Goal: Communication & Community: Share content

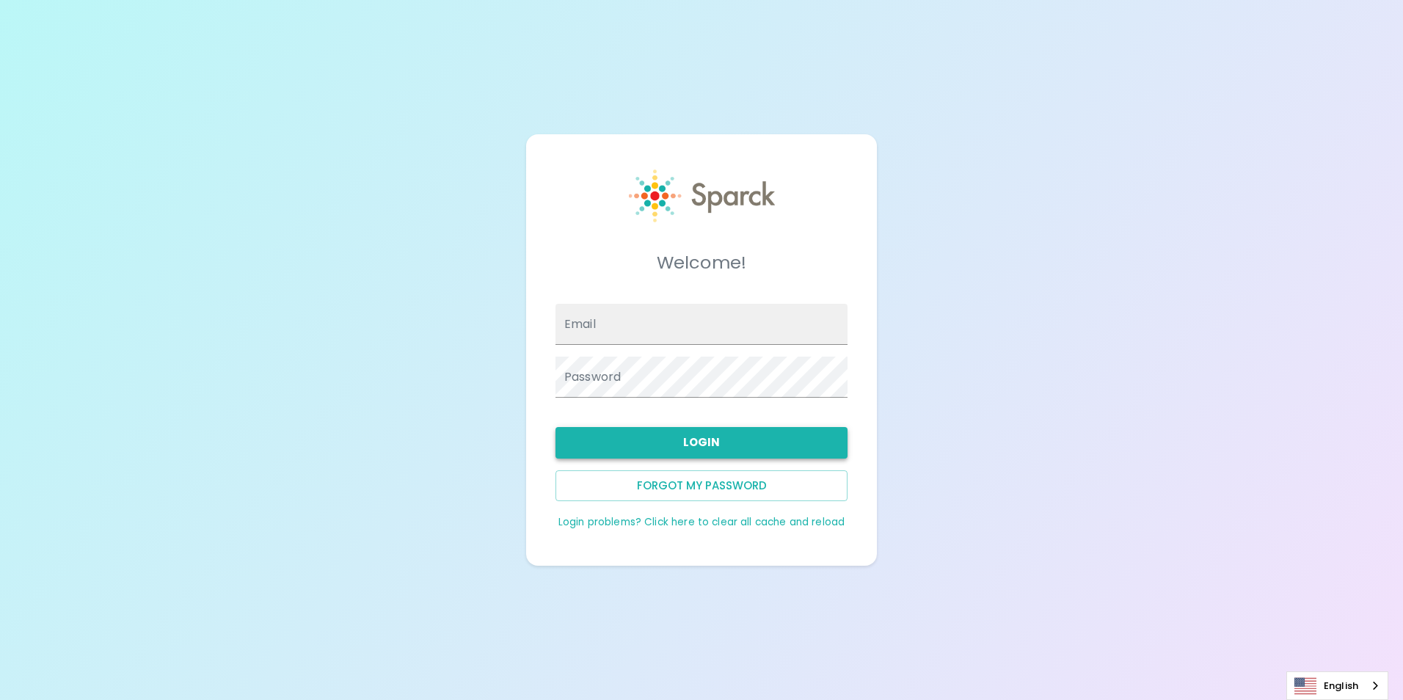
type input "[EMAIL_ADDRESS][DOMAIN_NAME]"
click at [704, 443] on button "Login" at bounding box center [702, 442] width 292 height 31
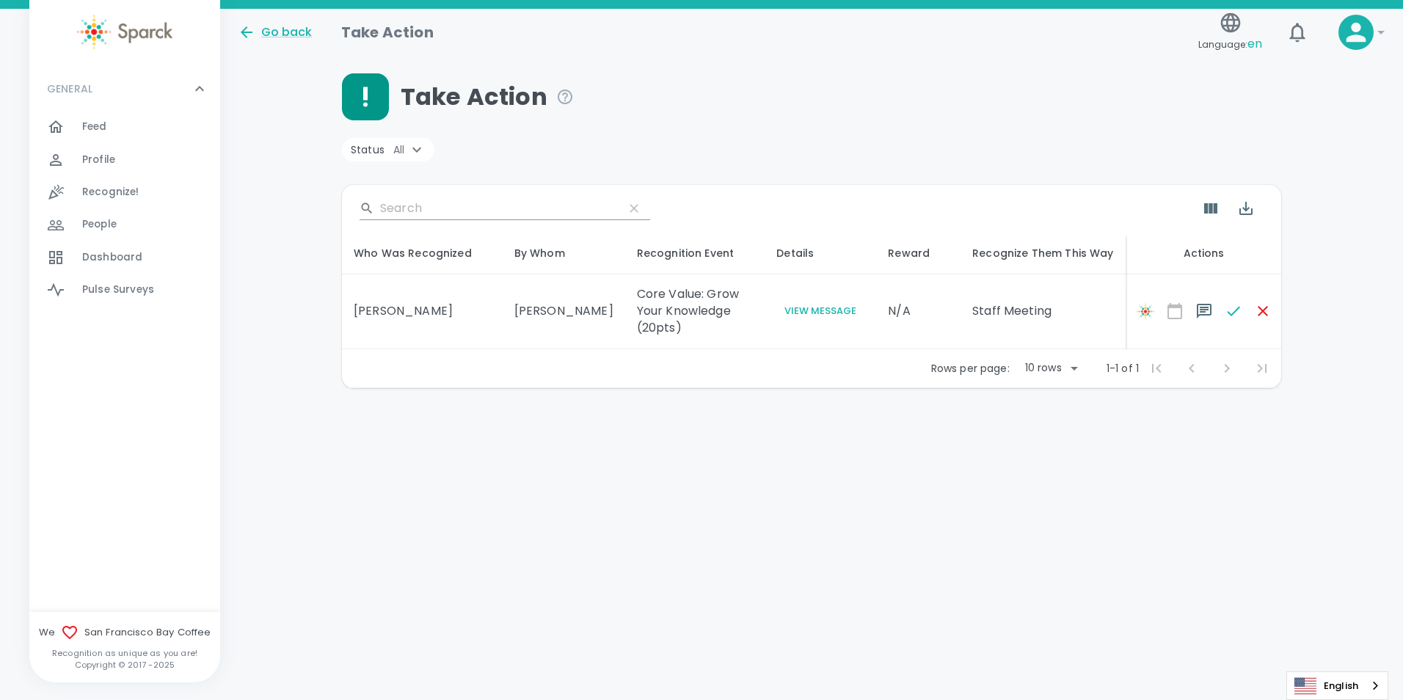
click at [113, 125] on div "Feed 0" at bounding box center [151, 127] width 138 height 21
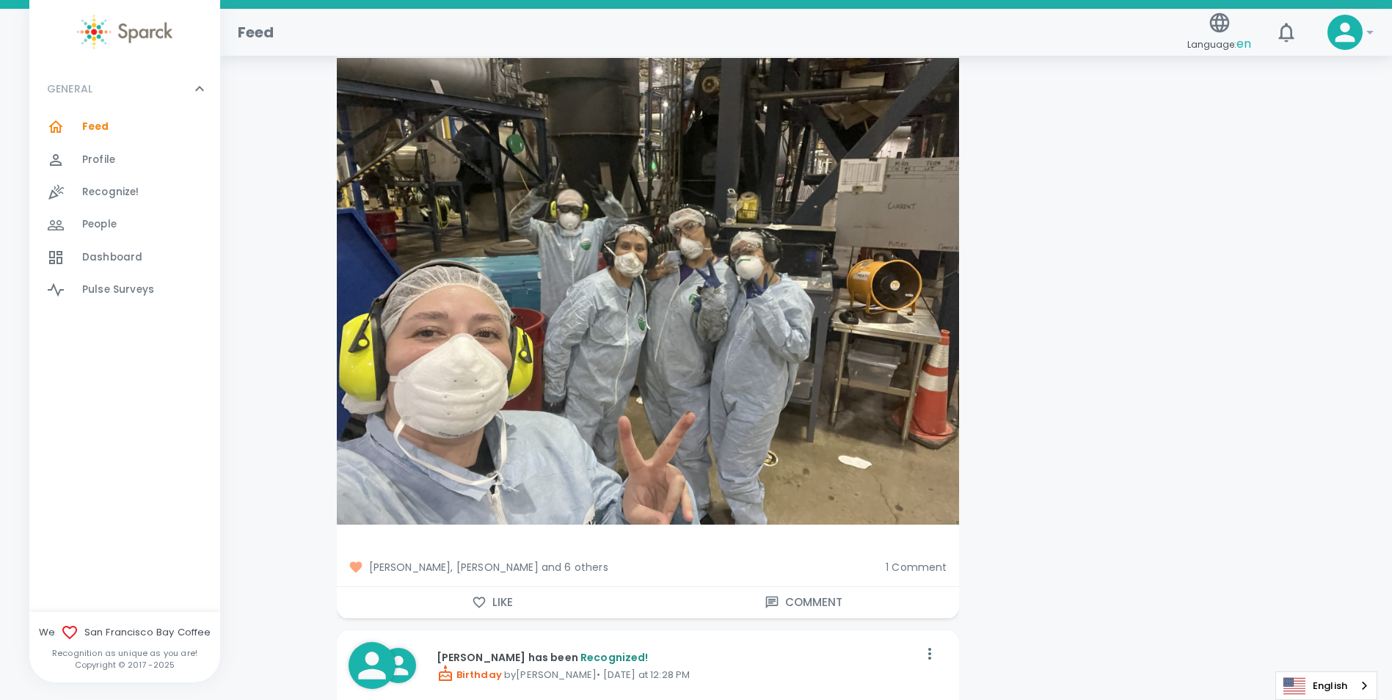
scroll to position [3816, 0]
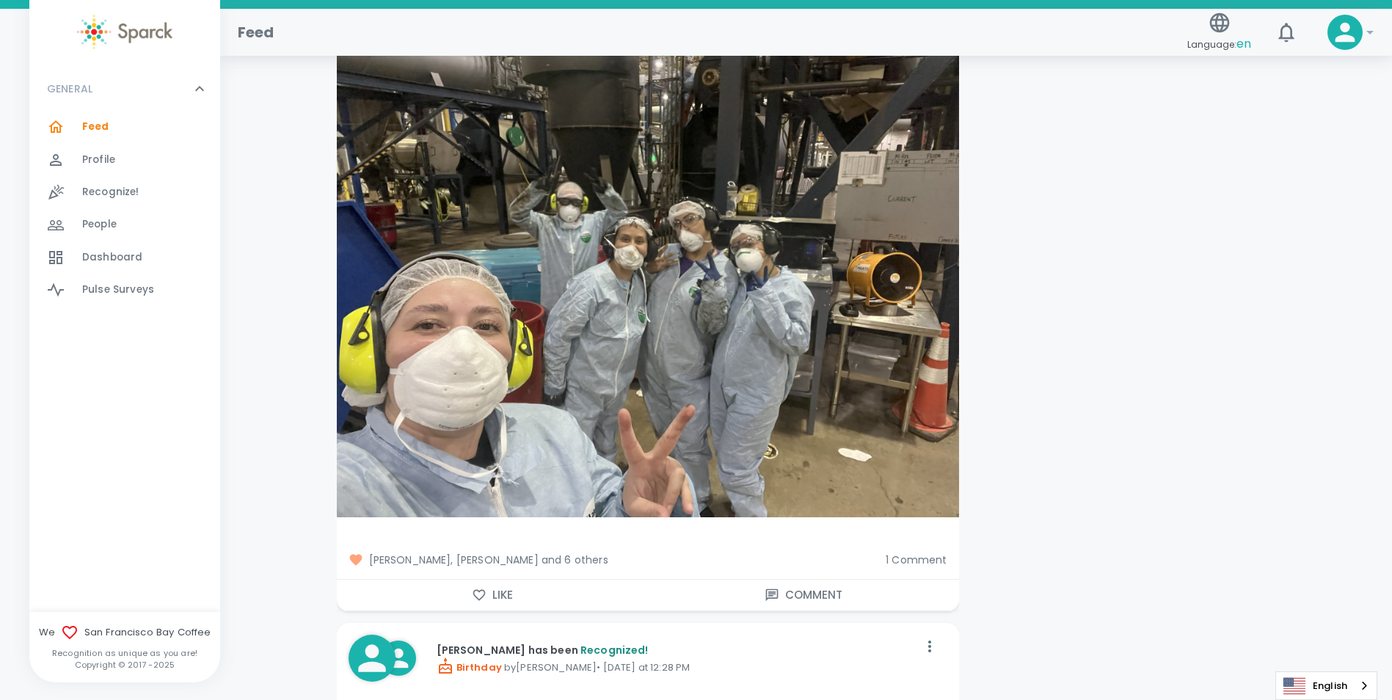
click at [917, 553] on span "1 Comment" at bounding box center [916, 560] width 61 height 15
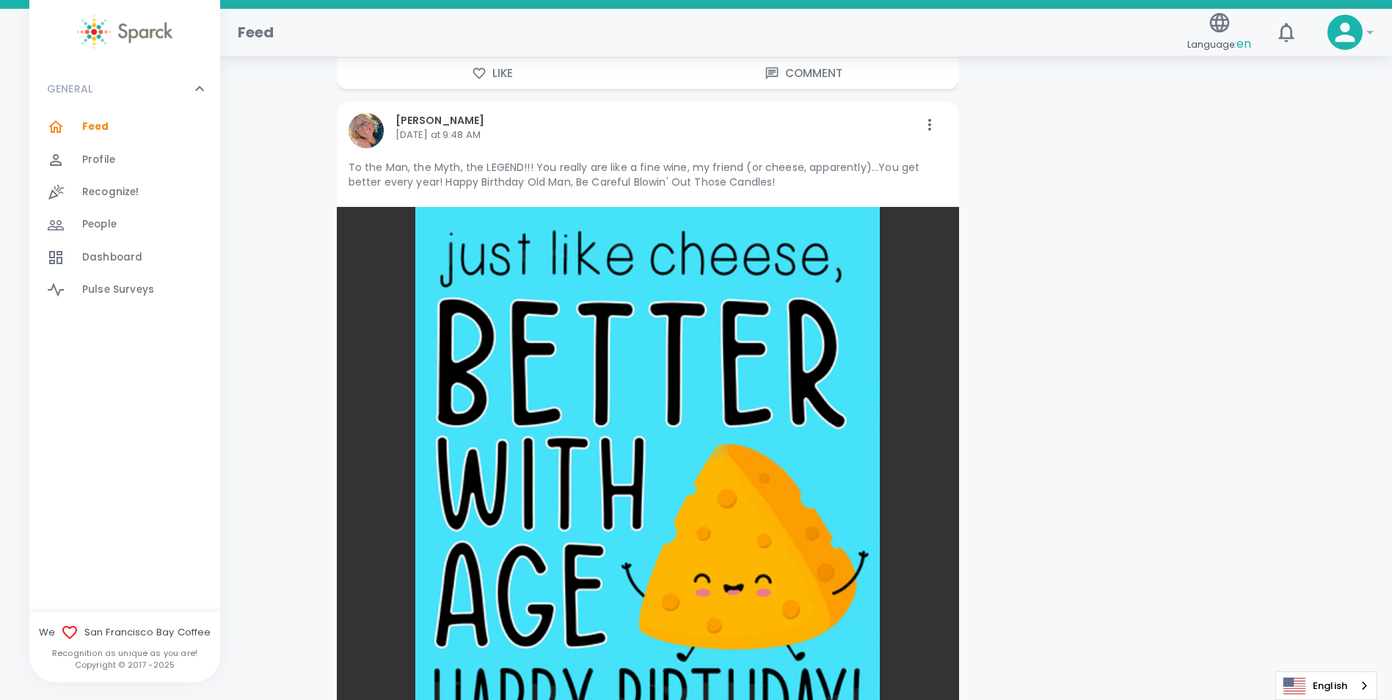
scroll to position [7339, 0]
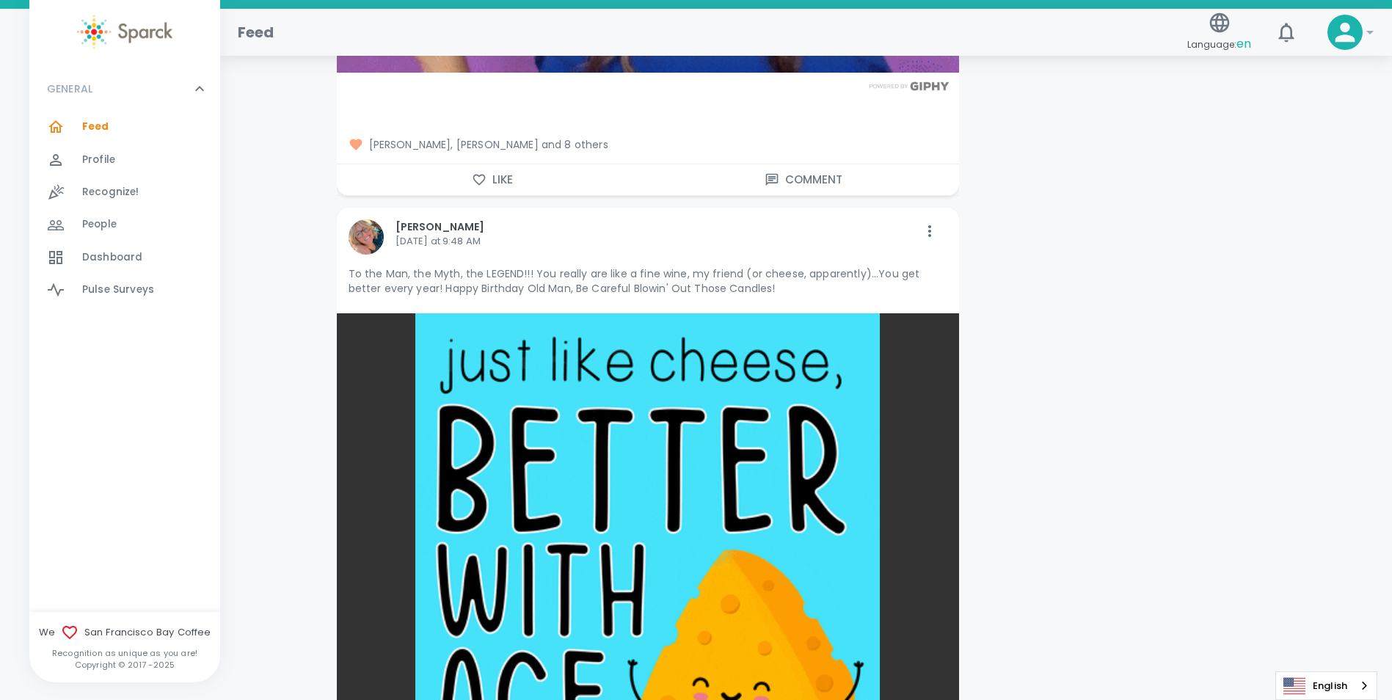
click at [363, 219] on img at bounding box center [366, 236] width 35 height 35
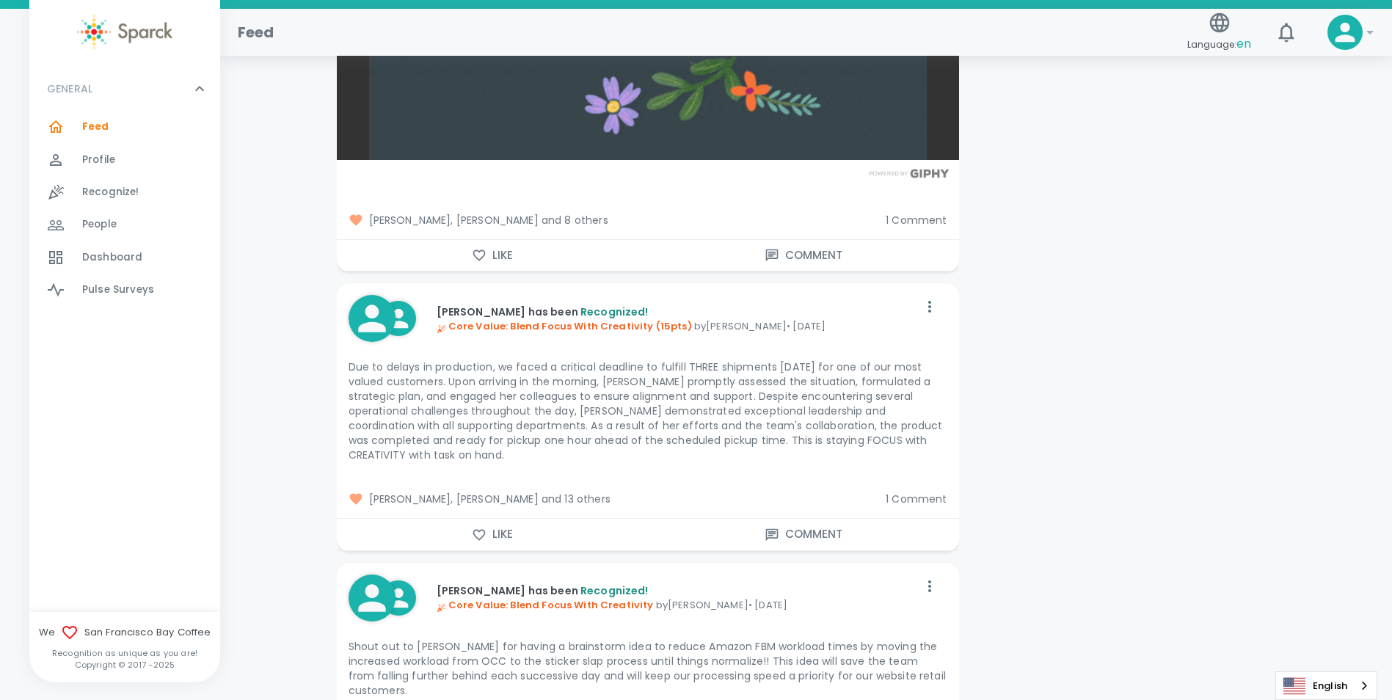
scroll to position [32585, 0]
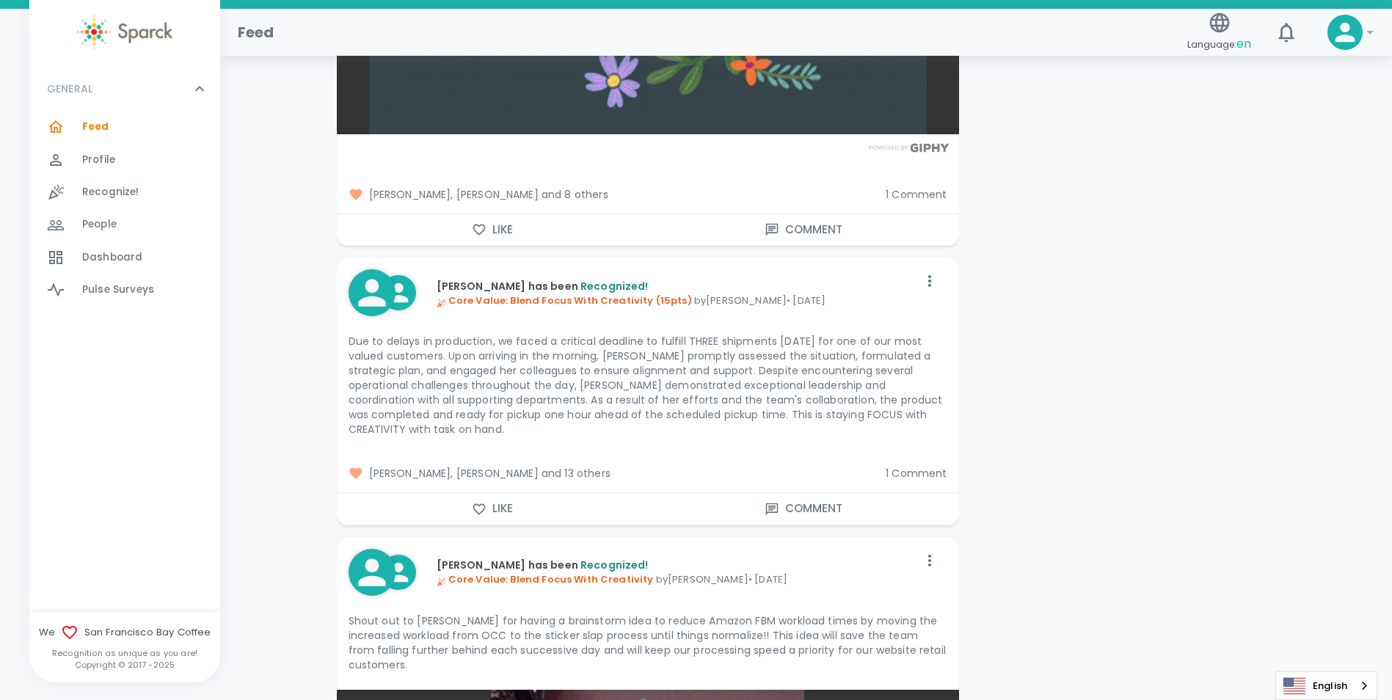
click at [909, 466] on span "1 Comment" at bounding box center [916, 473] width 61 height 15
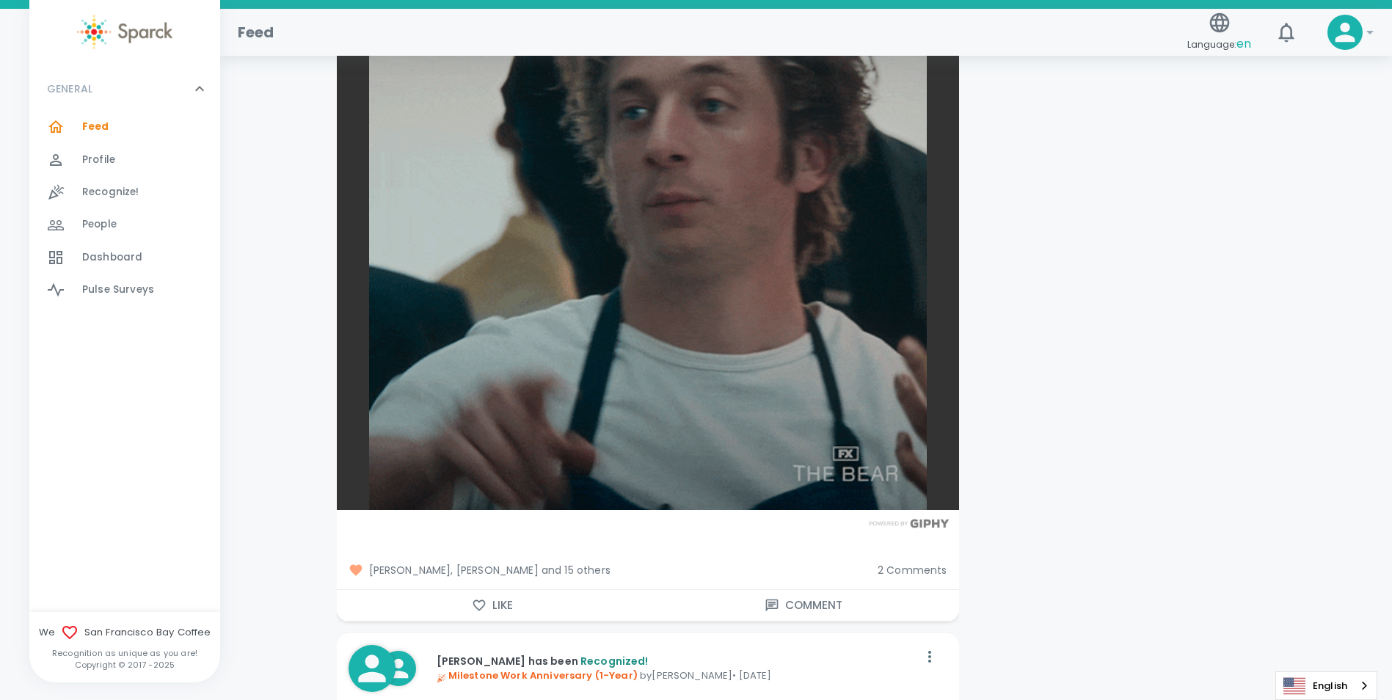
scroll to position [44548, 0]
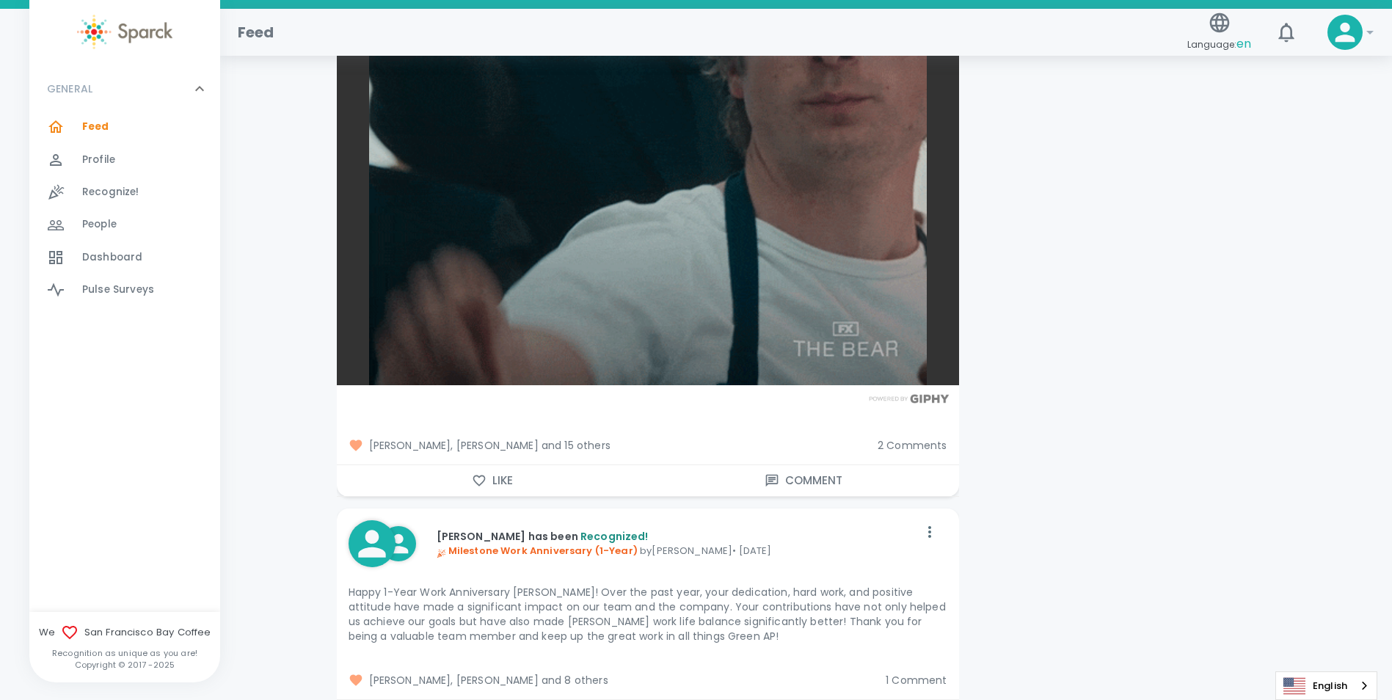
click at [896, 438] on span "2 Comments" at bounding box center [913, 445] width 70 height 15
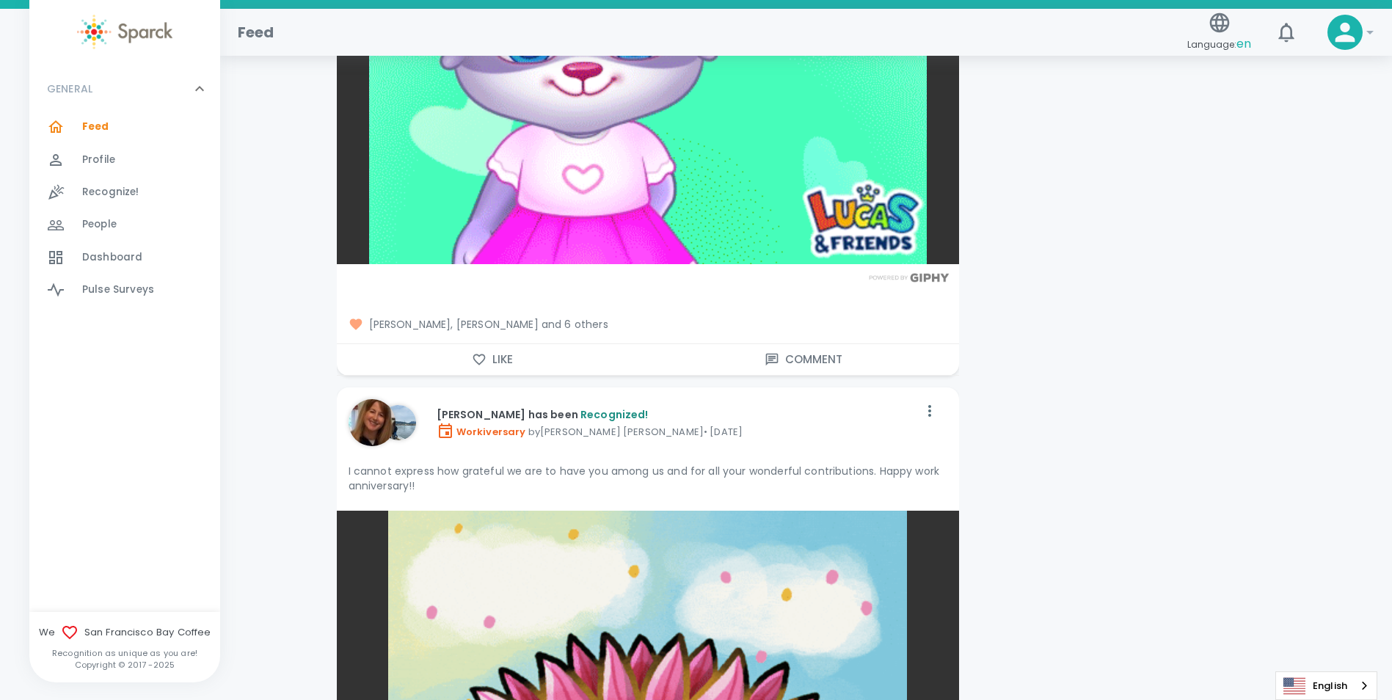
scroll to position [50859, 0]
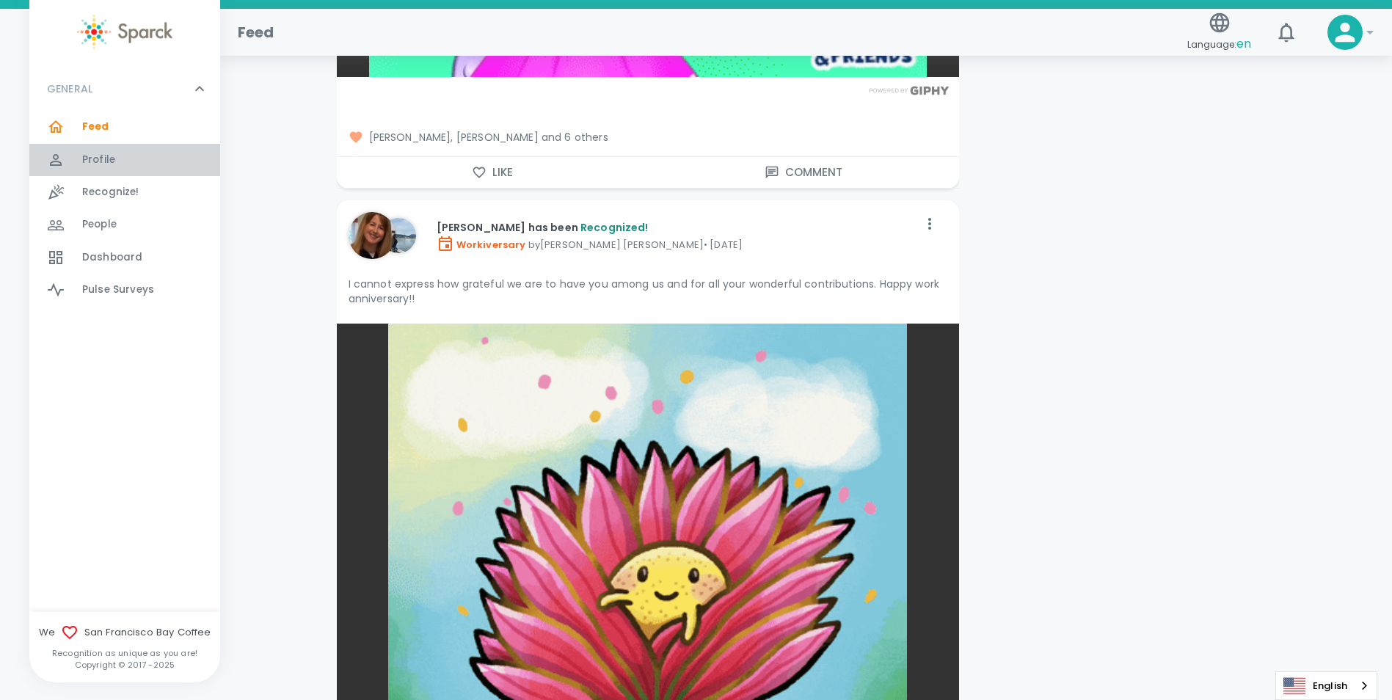
click at [109, 156] on span "Profile" at bounding box center [98, 160] width 33 height 15
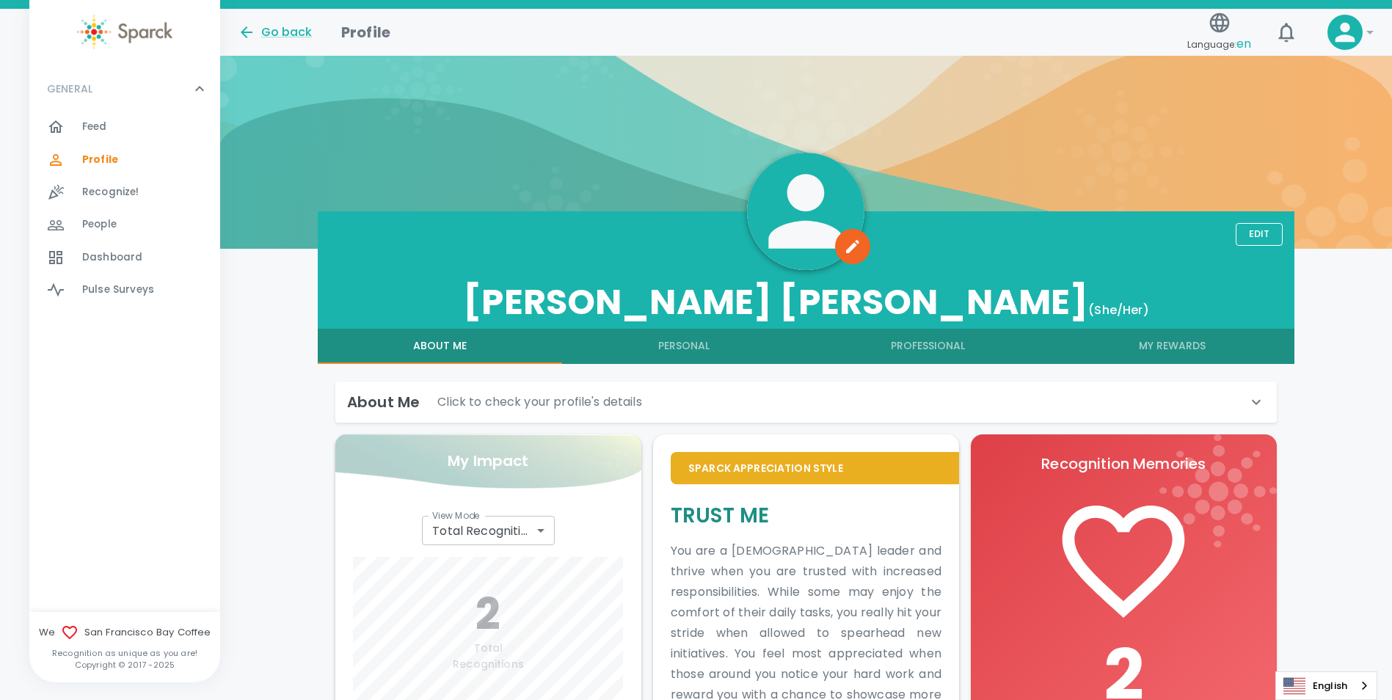
scroll to position [10, 0]
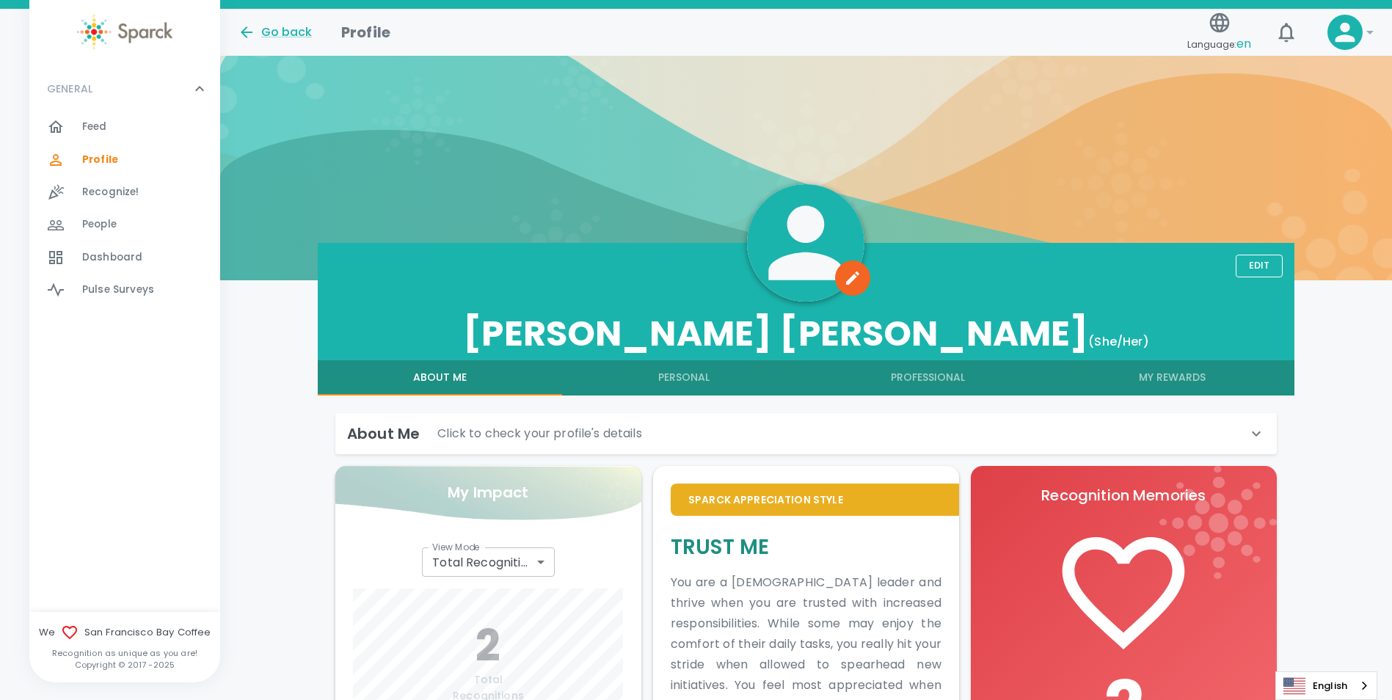
click at [122, 204] on div "Recognize! 0" at bounding box center [124, 192] width 191 height 32
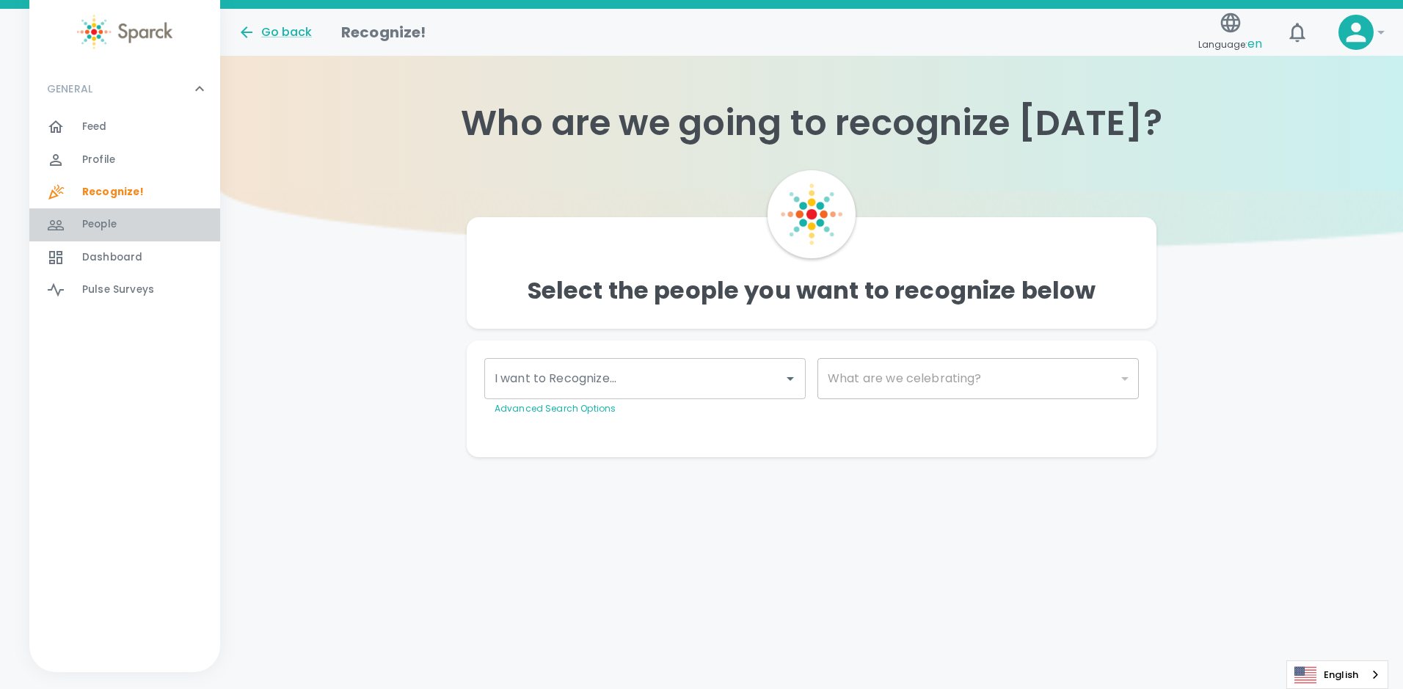
click at [116, 224] on span "People" at bounding box center [99, 224] width 34 height 15
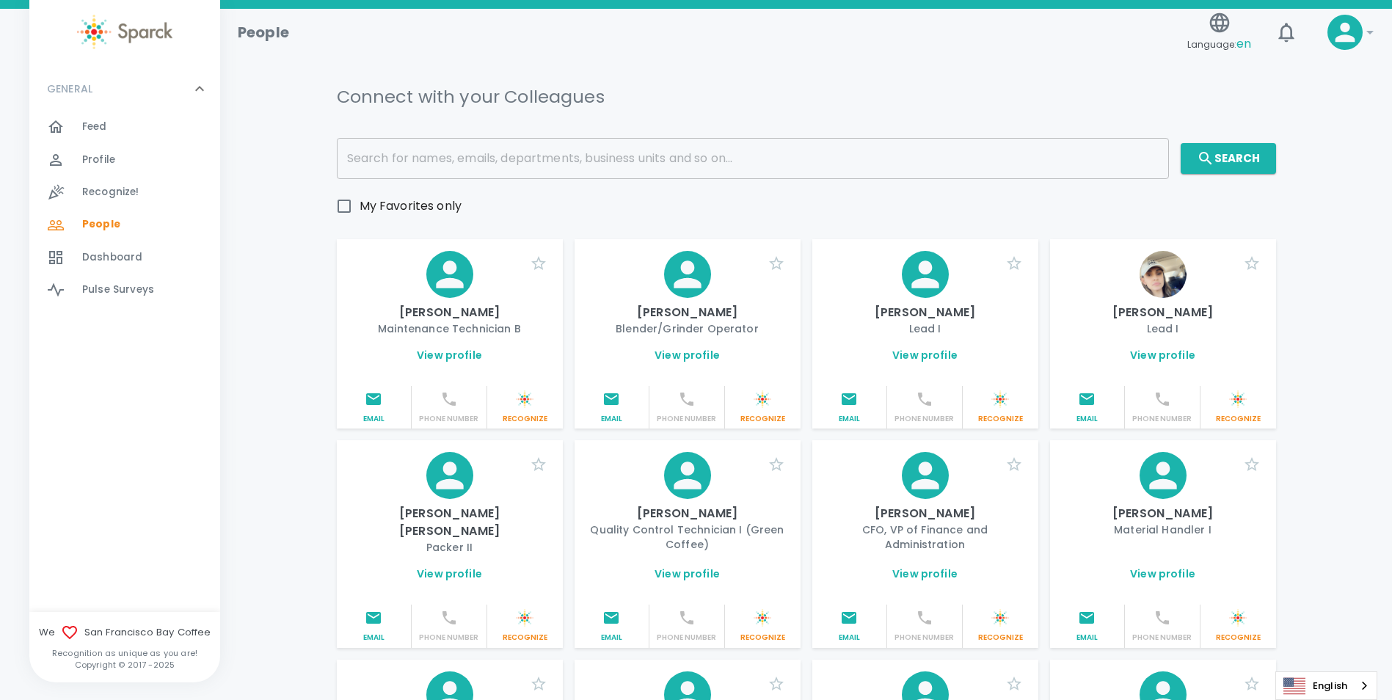
click at [105, 269] on div "Dashboard 0" at bounding box center [124, 257] width 191 height 32
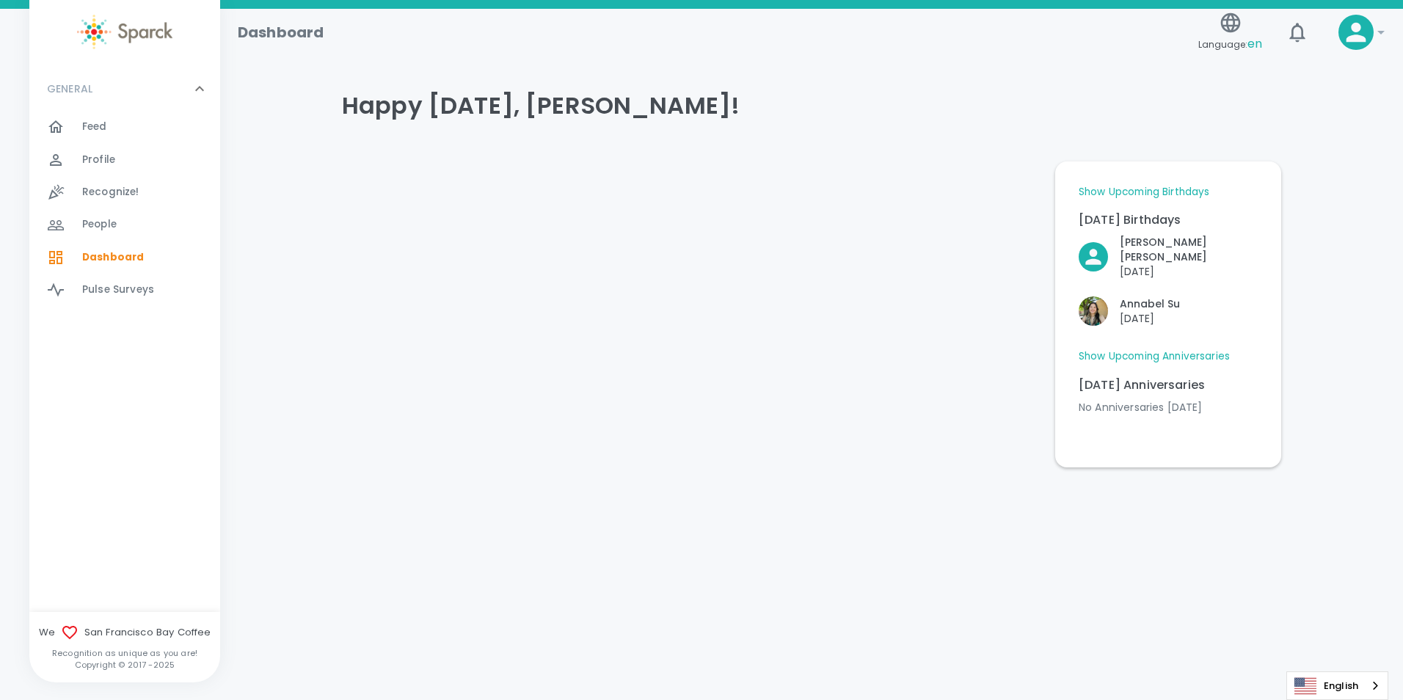
click at [1172, 179] on div "Show Upcoming Birthdays [DATE] Birthdays [PERSON_NAME] [DATE] [PERSON_NAME] [DE…" at bounding box center [1168, 314] width 191 height 271
click at [1162, 201] on div "Show Upcoming Birthdays [DATE] Birthdays [PERSON_NAME] [DATE] [PERSON_NAME] [DE…" at bounding box center [1168, 258] width 179 height 147
click at [1162, 187] on link "Show Upcoming Birthdays" at bounding box center [1144, 192] width 131 height 15
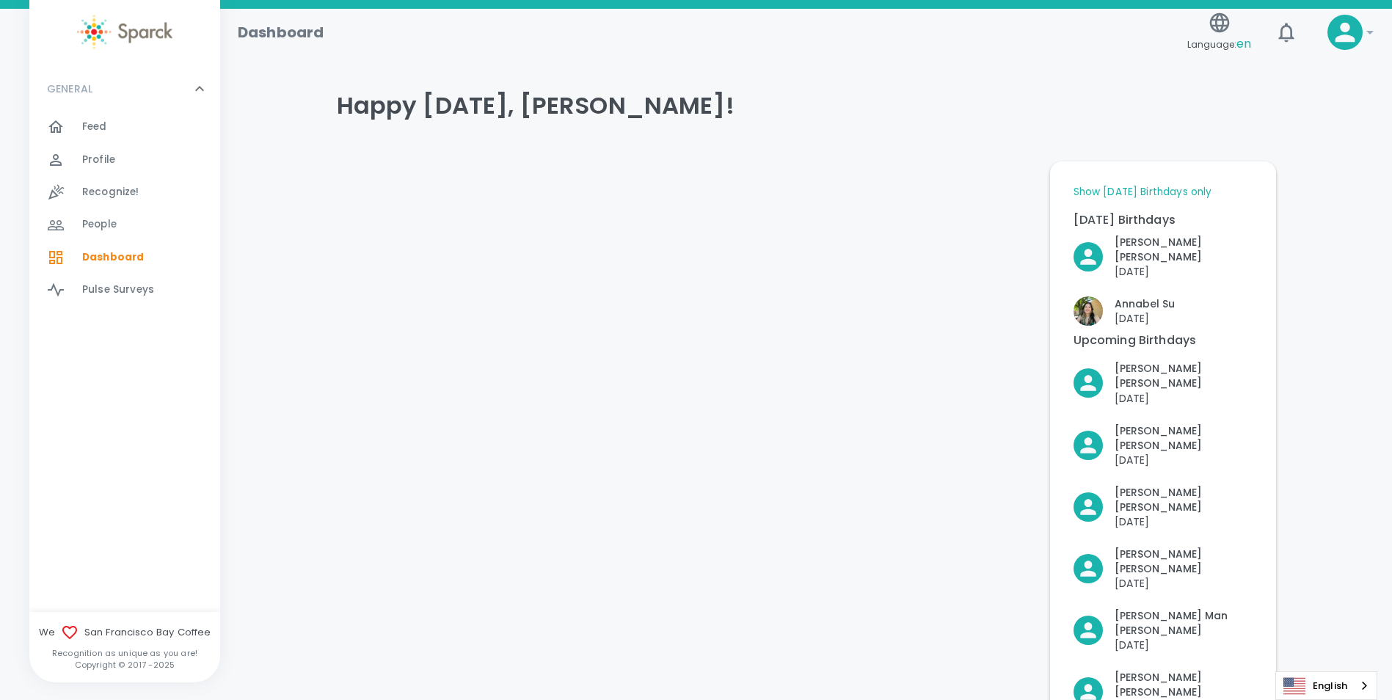
click at [173, 297] on div "Pulse Surveys 0" at bounding box center [151, 290] width 138 height 21
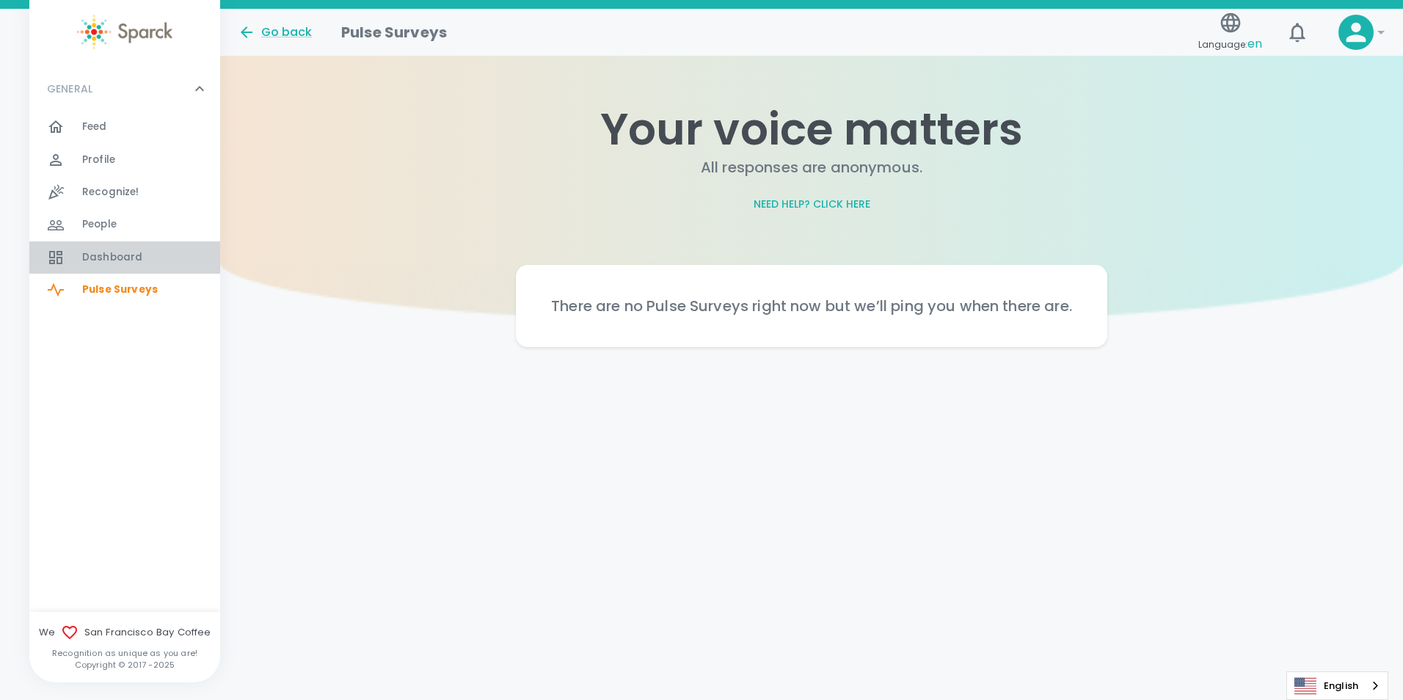
click at [178, 256] on div "Dashboard 0" at bounding box center [151, 257] width 138 height 21
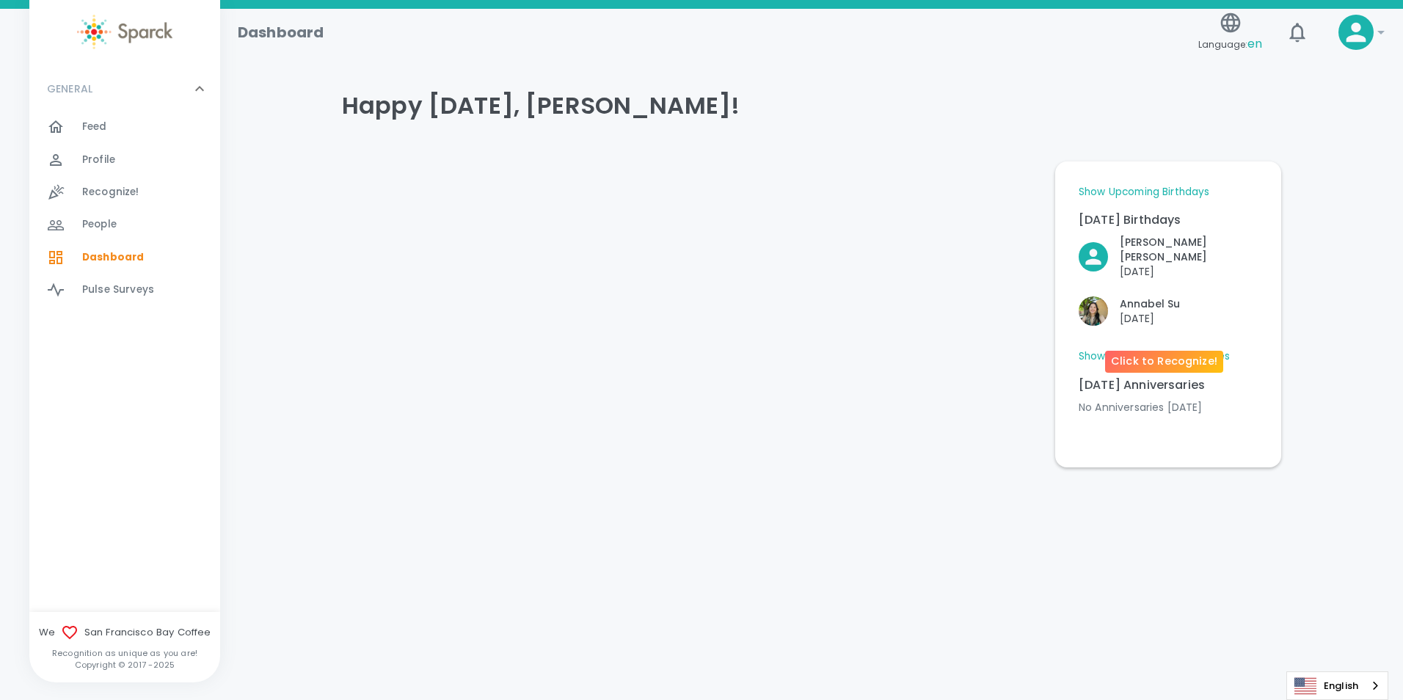
click at [1101, 312] on img "Click to Recognize!" at bounding box center [1093, 310] width 29 height 29
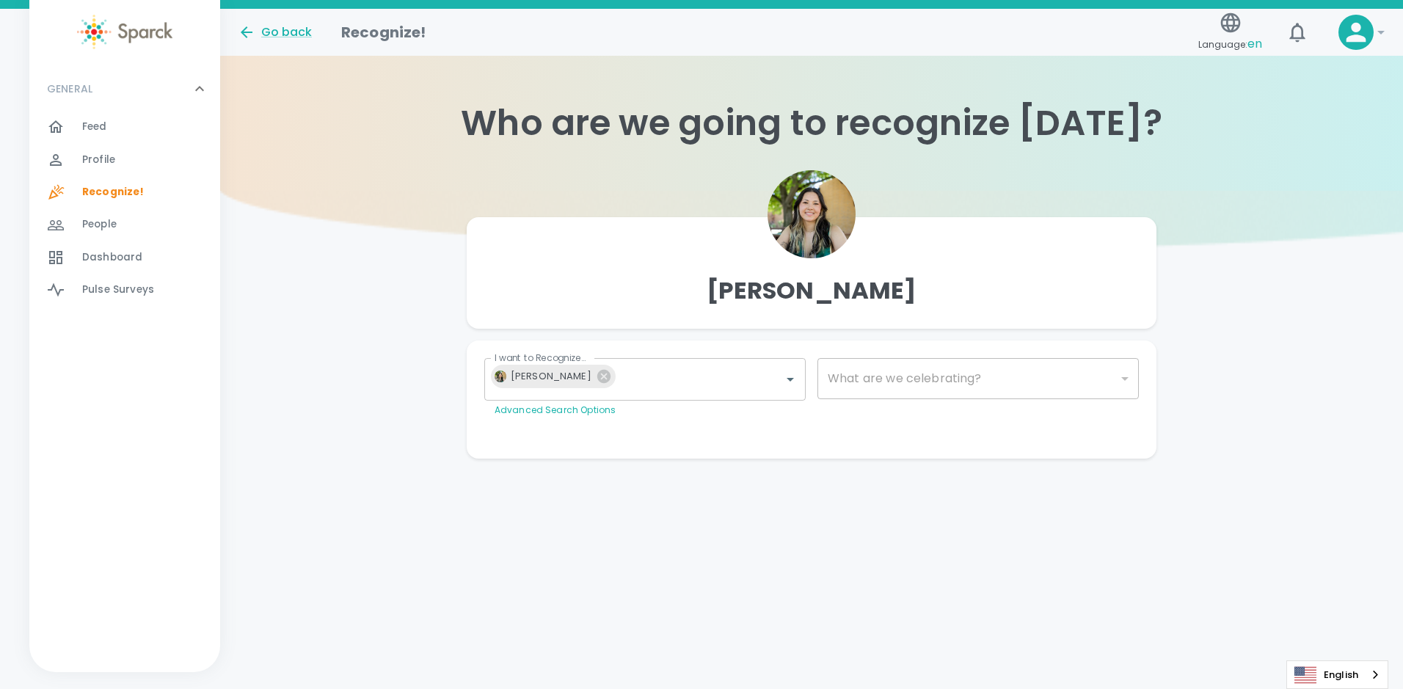
type input "2072"
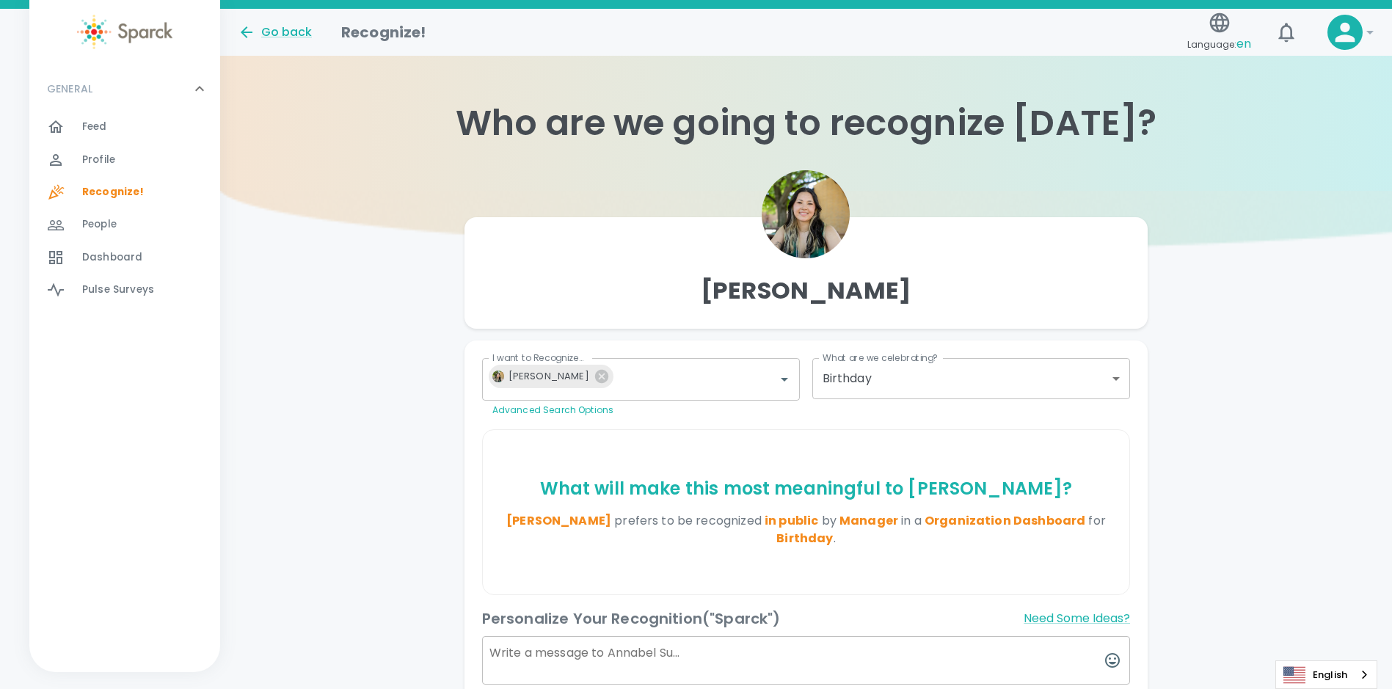
click at [107, 292] on span "Pulse Surveys" at bounding box center [118, 290] width 72 height 15
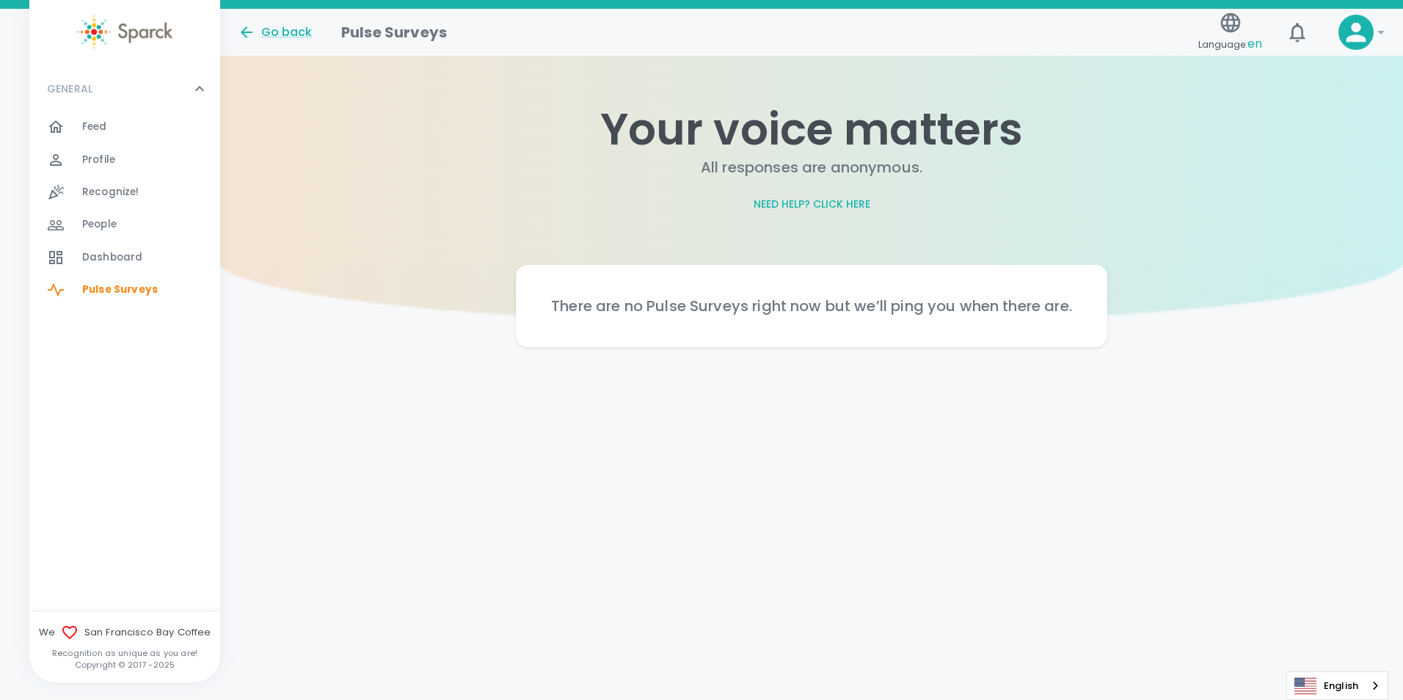
click at [131, 256] on span "Dashboard" at bounding box center [112, 257] width 60 height 15
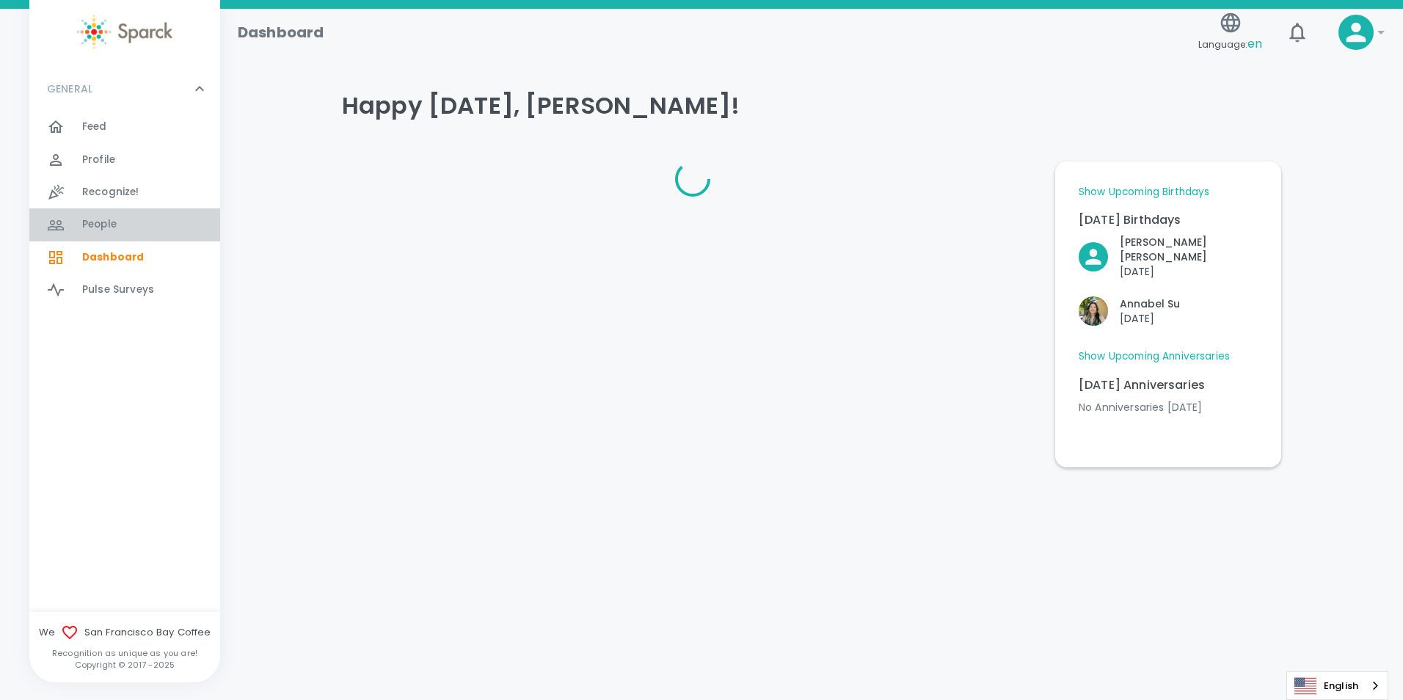
click at [156, 219] on div "People 0" at bounding box center [151, 224] width 138 height 21
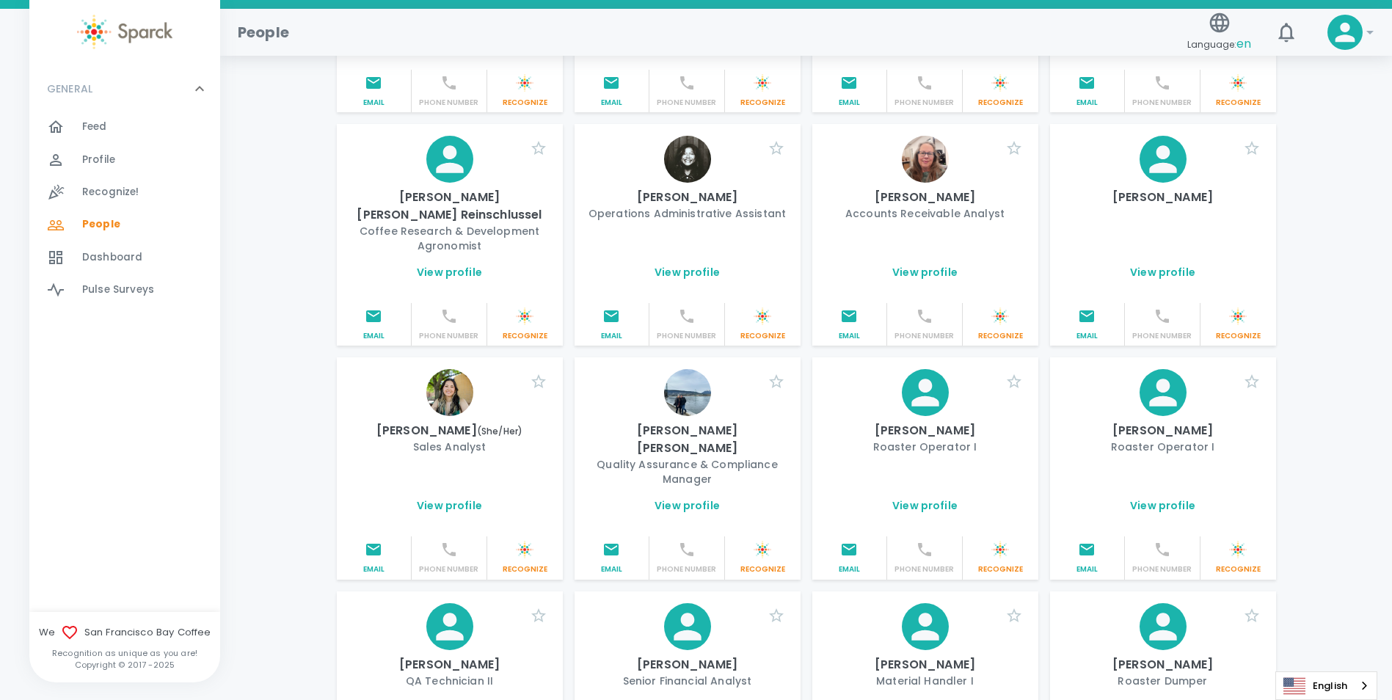
scroll to position [1565, 0]
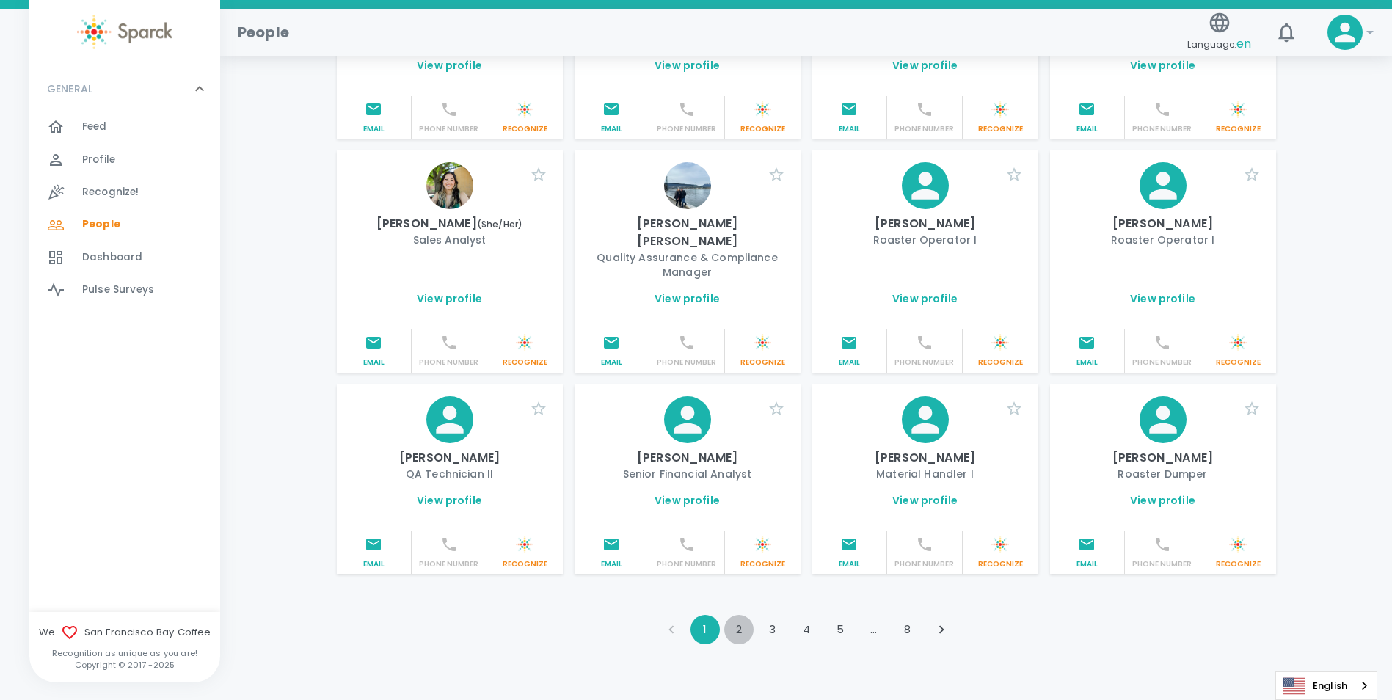
click at [729, 615] on button "2" at bounding box center [738, 629] width 29 height 29
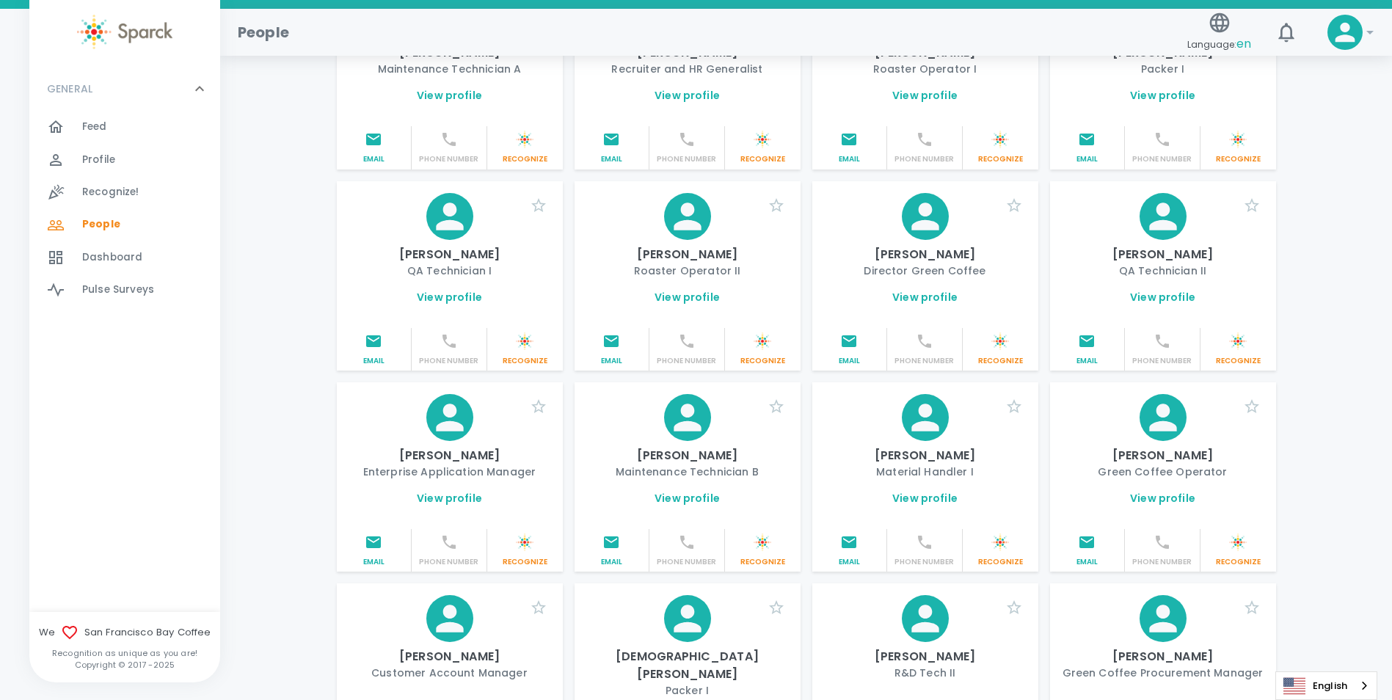
scroll to position [418, 0]
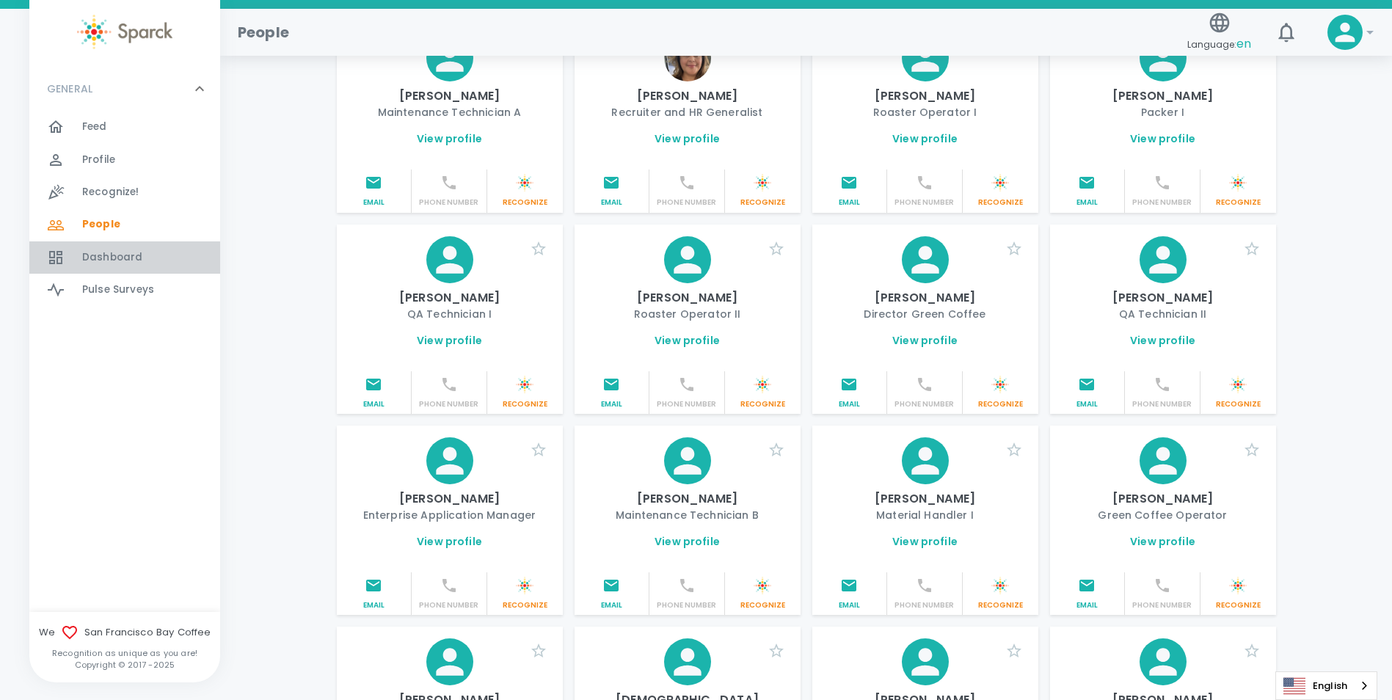
click at [136, 255] on span "Dashboard" at bounding box center [112, 257] width 60 height 15
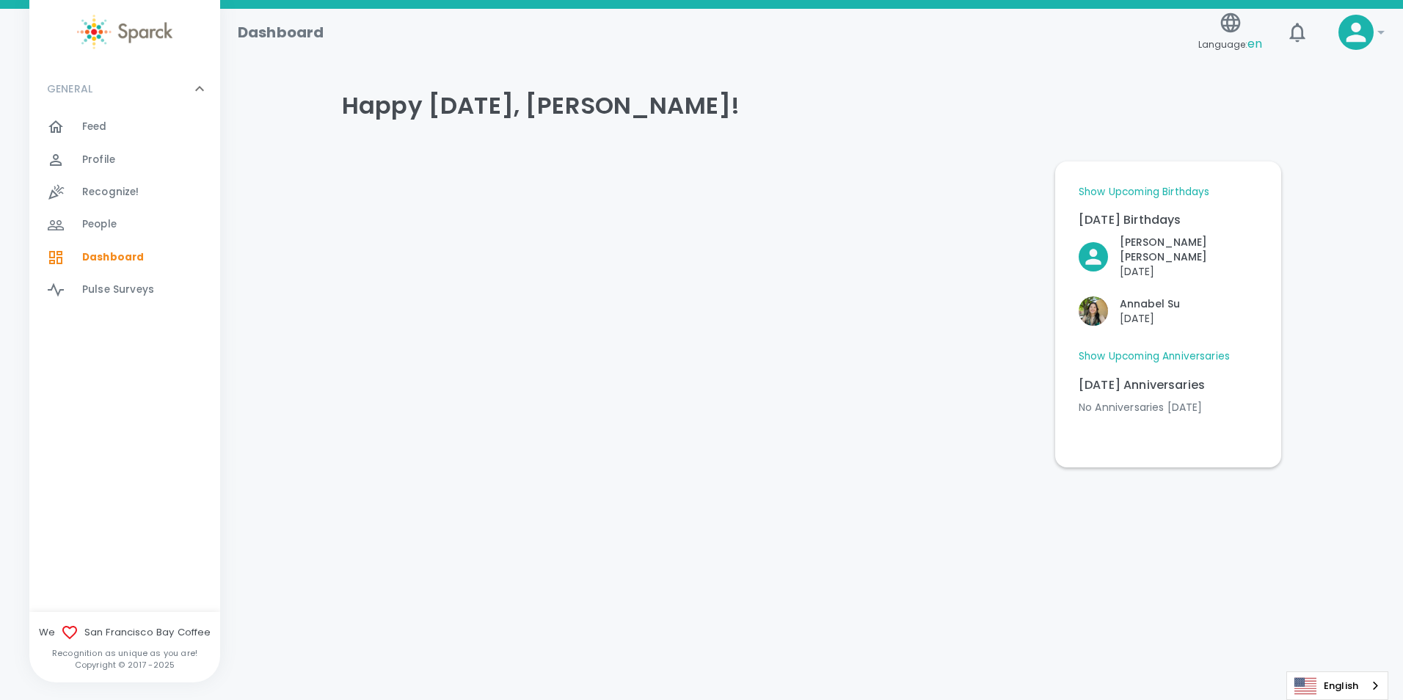
click at [130, 101] on div "GENERAL 0" at bounding box center [116, 89] width 150 height 26
click at [129, 135] on div "Feed 0" at bounding box center [151, 127] width 138 height 21
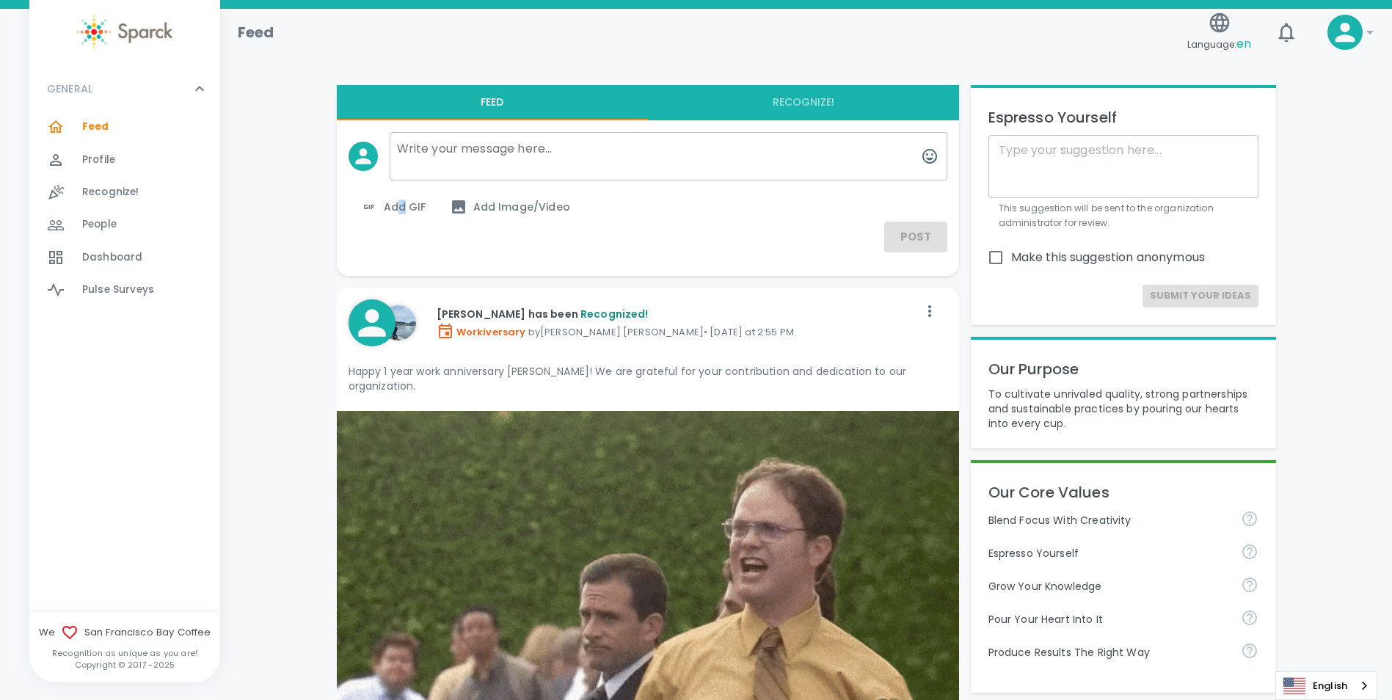
click at [401, 210] on span "Add GIF" at bounding box center [393, 207] width 66 height 18
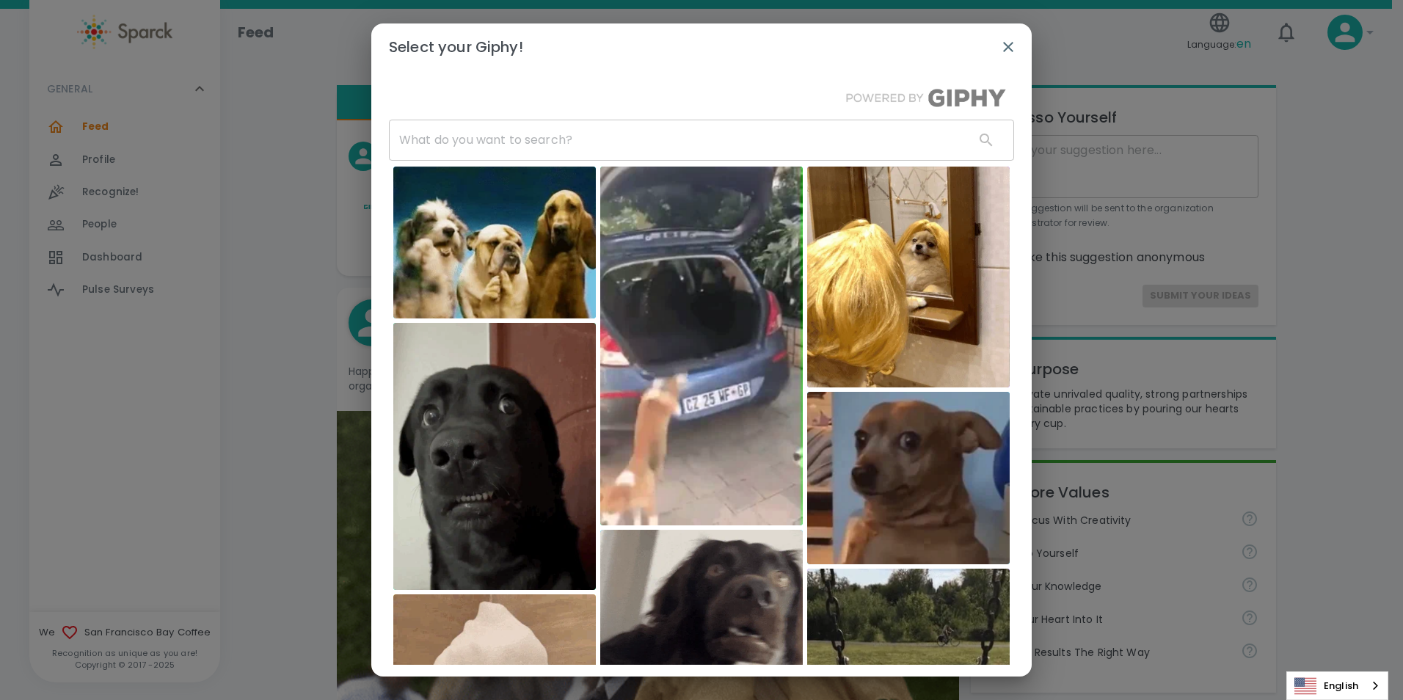
click at [732, 147] on input "text" at bounding box center [676, 140] width 574 height 41
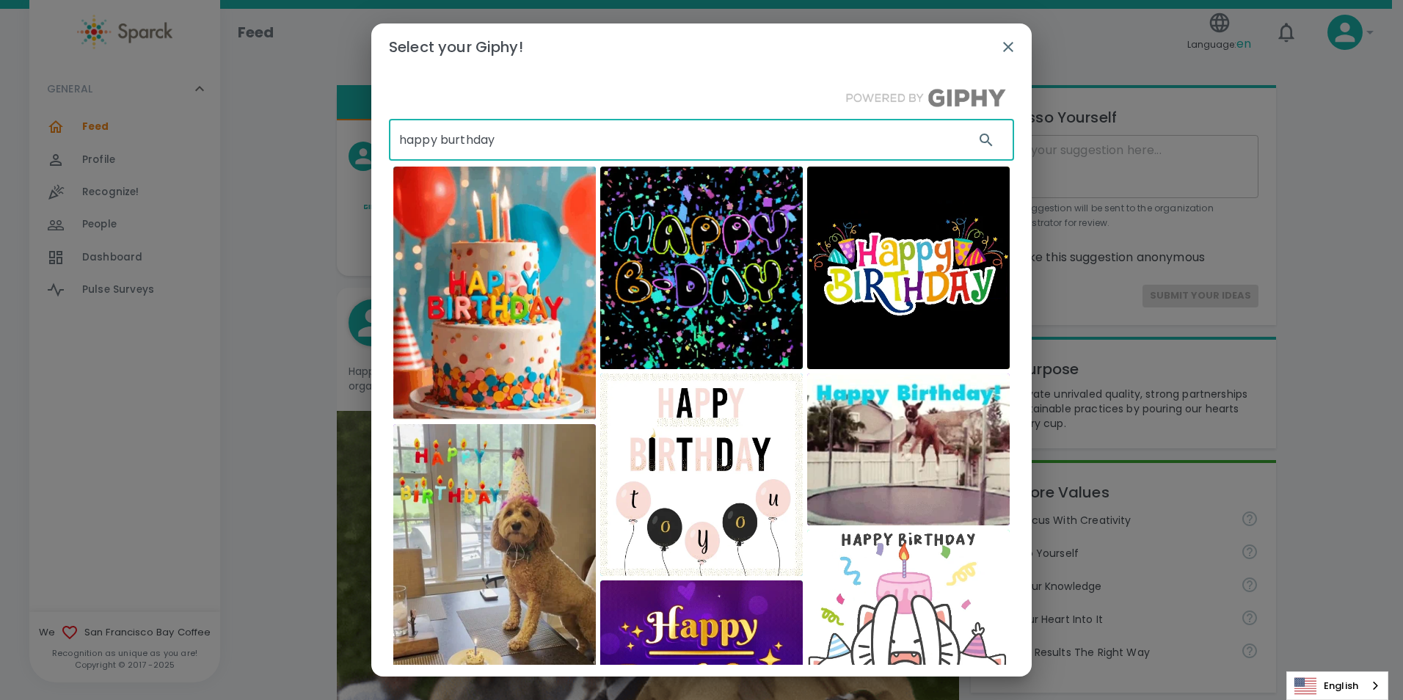
drag, startPoint x: 558, startPoint y: 127, endPoint x: 81, endPoint y: 126, distance: 477.8
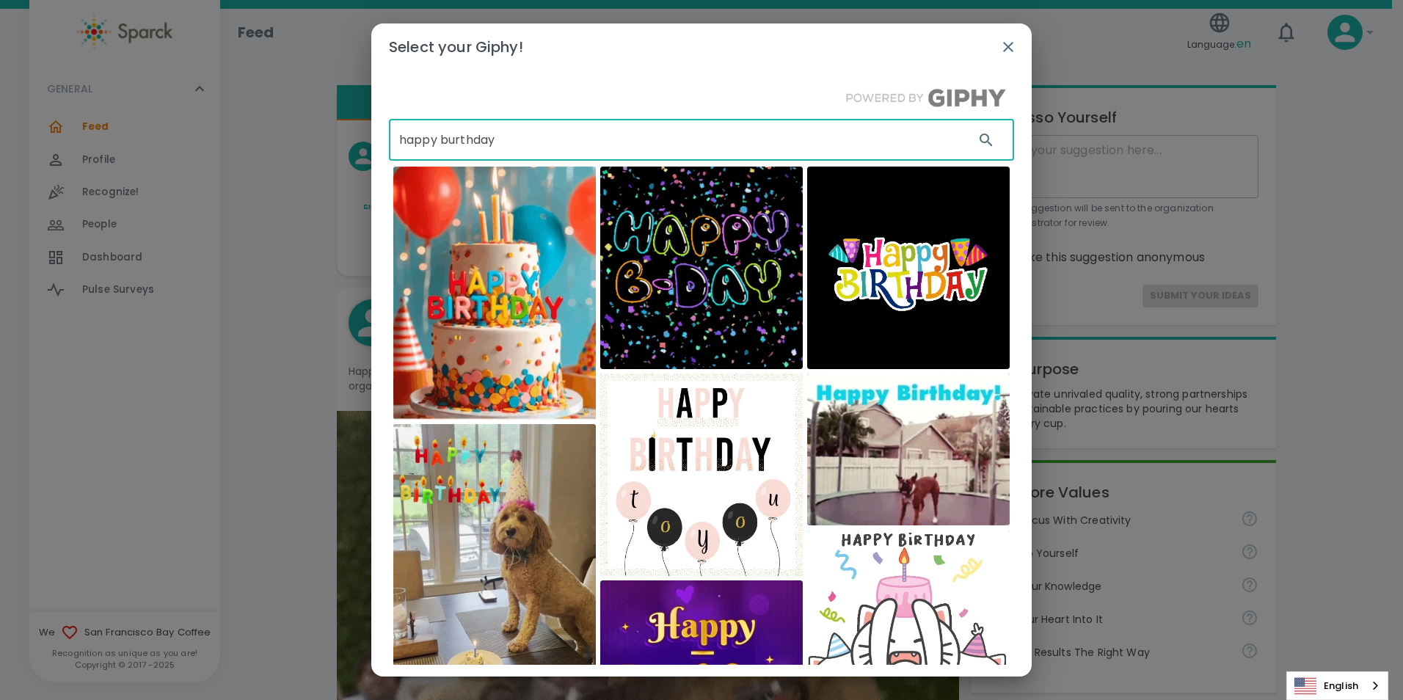
click at [81, 126] on div "Select your Giphy! happy burthday ​ ninahortendesigns [PERSON_NAME] and Friends…" at bounding box center [701, 350] width 1403 height 700
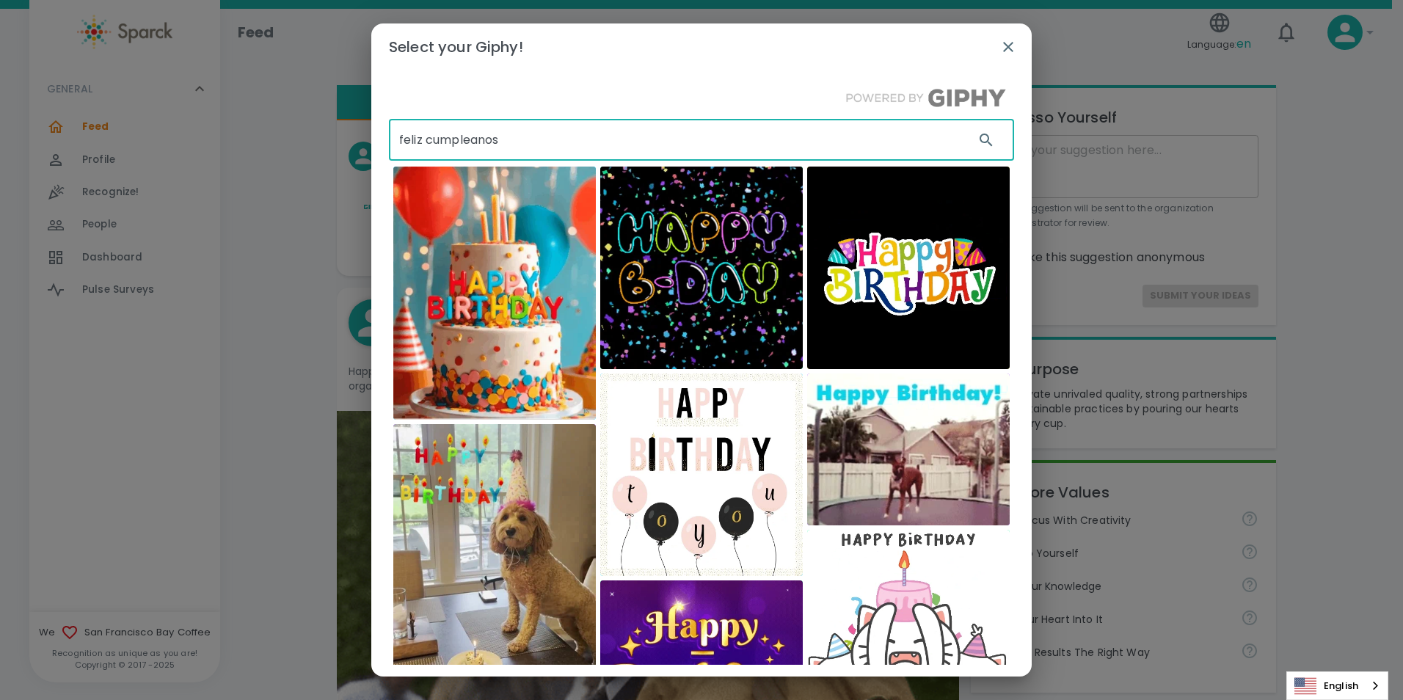
type input "feliz cumpleanos"
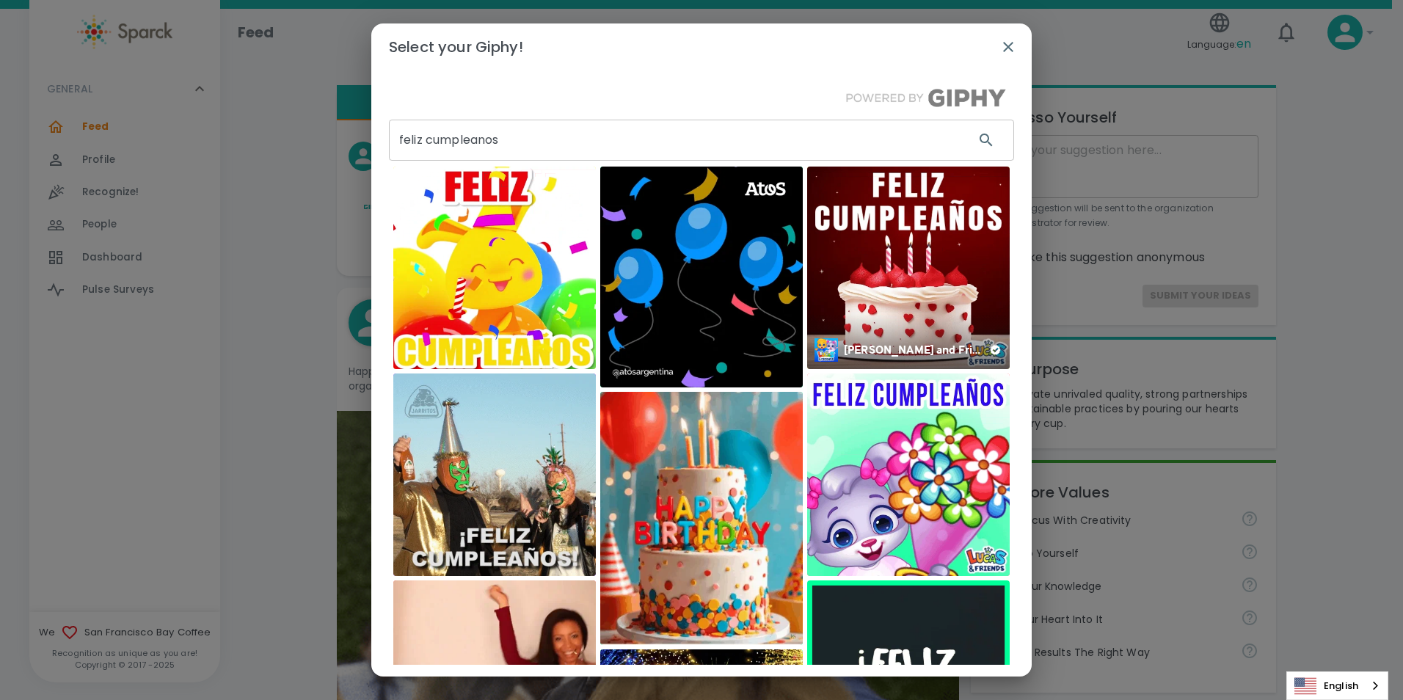
click at [950, 233] on img at bounding box center [908, 268] width 203 height 203
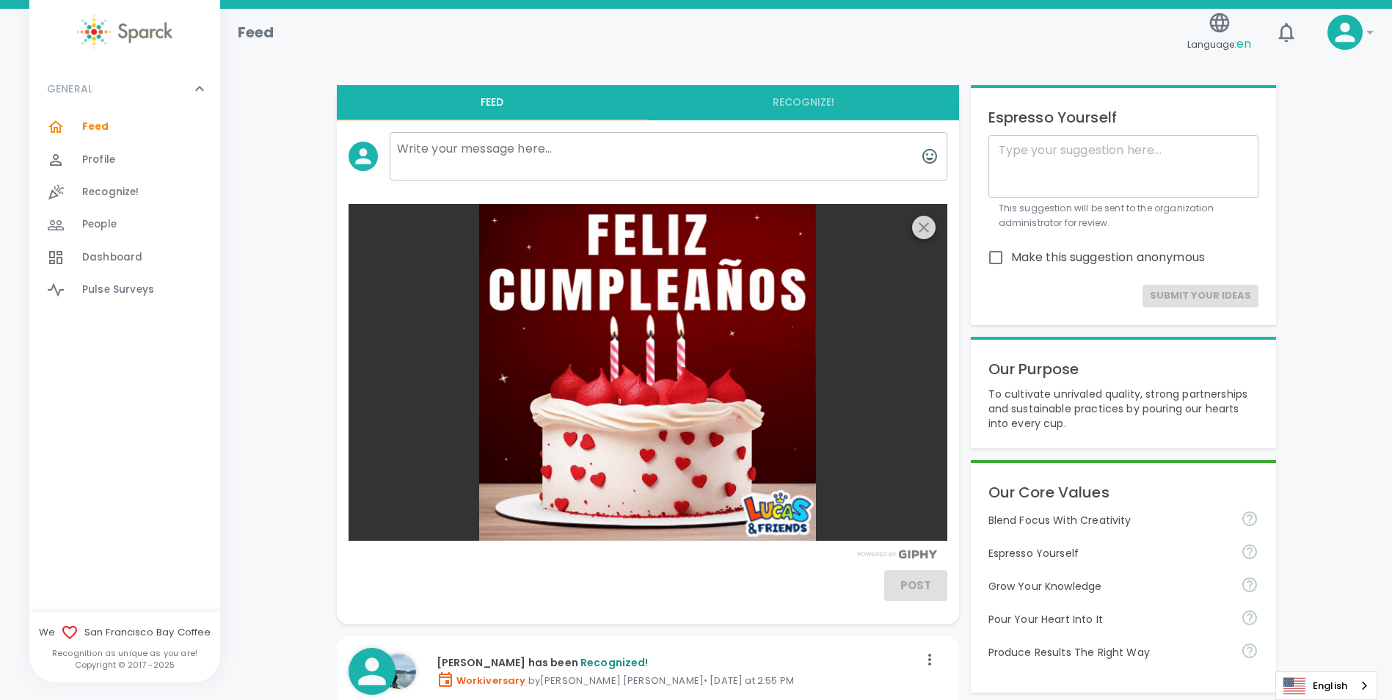
click at [928, 230] on icon "button" at bounding box center [924, 228] width 18 height 18
